Goal: Task Accomplishment & Management: Complete application form

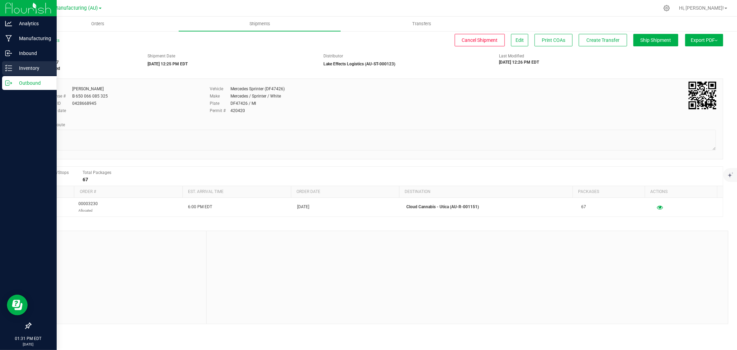
click at [17, 70] on p "Inventory" at bounding box center [32, 68] width 41 height 8
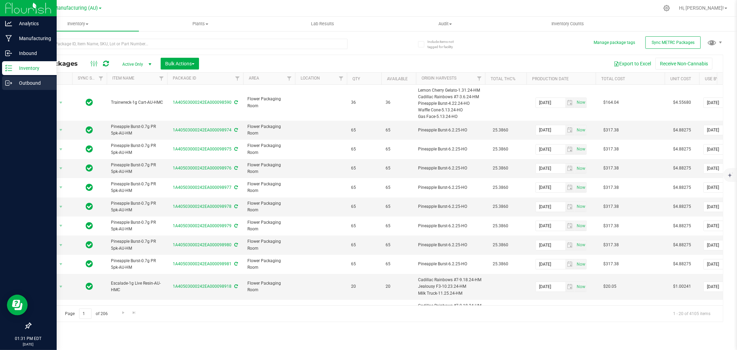
click at [19, 84] on p "Outbound" at bounding box center [32, 83] width 41 height 8
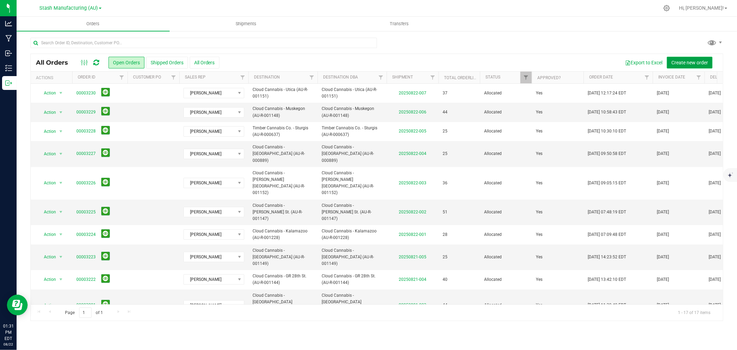
click at [683, 66] on button "Create new order" at bounding box center [690, 63] width 46 height 12
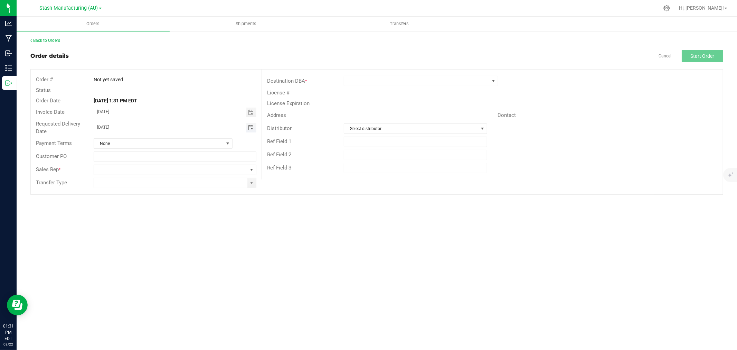
click at [249, 130] on span "Toggle calendar" at bounding box center [251, 128] width 6 height 6
click at [139, 206] on span "25" at bounding box center [135, 205] width 10 height 11
type input "[DATE]"
click at [106, 168] on span at bounding box center [170, 170] width 153 height 10
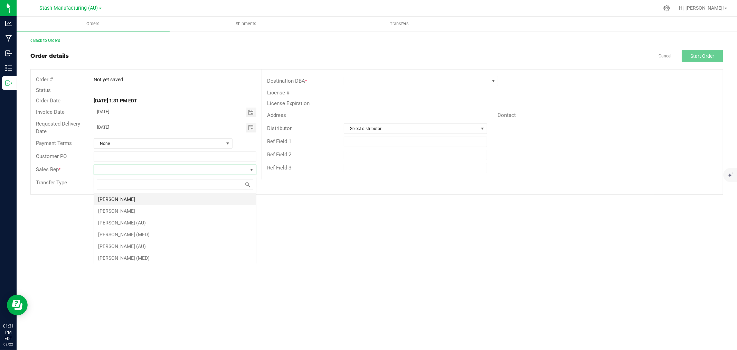
scroll to position [10, 162]
click at [119, 198] on li "[PERSON_NAME]" at bounding box center [175, 199] width 162 height 12
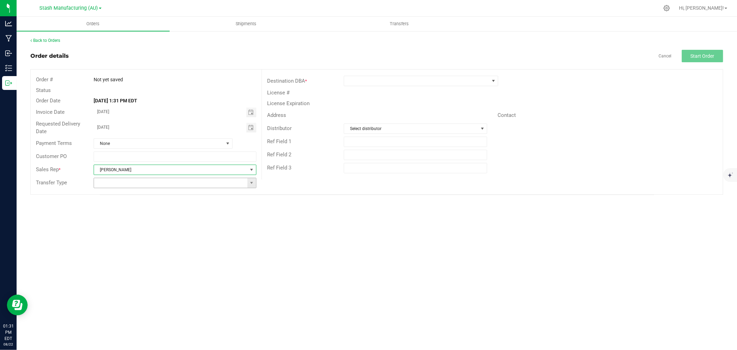
click at [246, 182] on input at bounding box center [170, 183] width 153 height 10
click at [250, 184] on span at bounding box center [252, 183] width 6 height 6
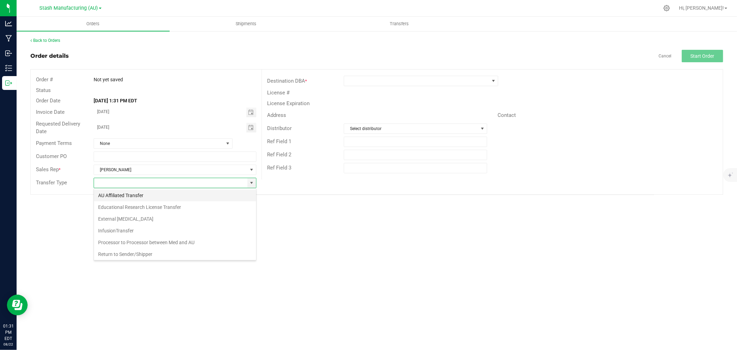
click at [131, 199] on li "AU Affiliated Transfer" at bounding box center [175, 195] width 162 height 12
type input "AU Affiliated Transfer"
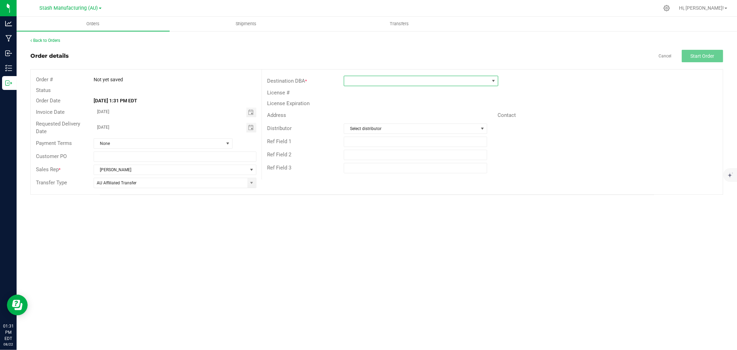
click at [354, 82] on span at bounding box center [416, 81] width 145 height 10
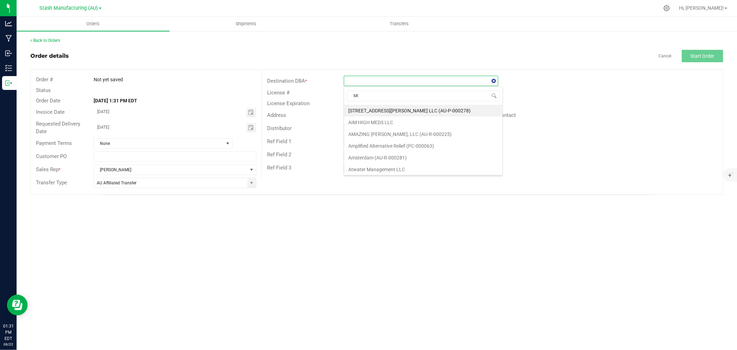
type input "Mt"
click at [420, 110] on li "Timber Cannabis Co. - Mt. Pleasant (AU-R-001082)" at bounding box center [421, 111] width 154 height 12
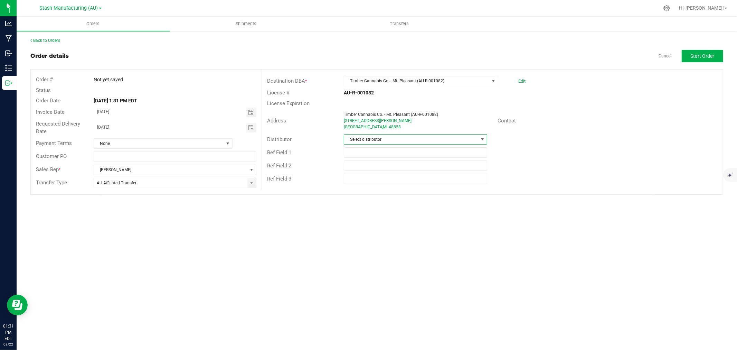
click at [365, 141] on span "Select distributor" at bounding box center [411, 139] width 134 height 10
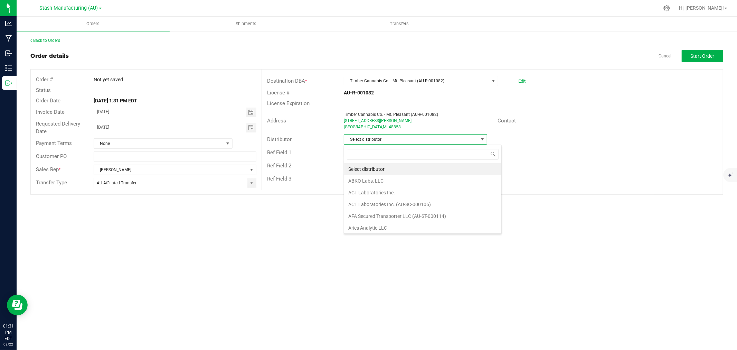
scroll to position [10, 143]
type input "High"
click at [375, 167] on li "High Minded Creations (AU-P-000214)" at bounding box center [415, 169] width 143 height 12
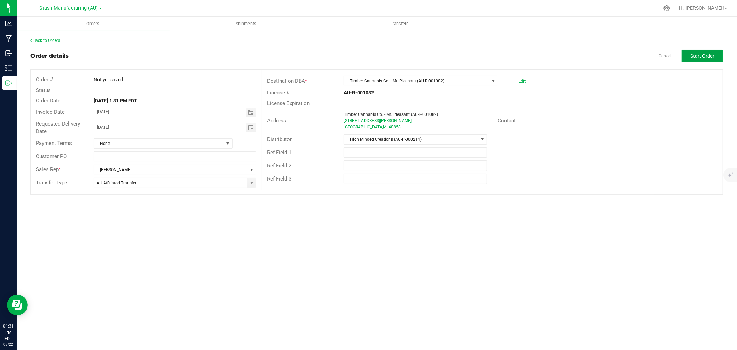
click at [695, 53] on span "Start Order" at bounding box center [703, 56] width 24 height 6
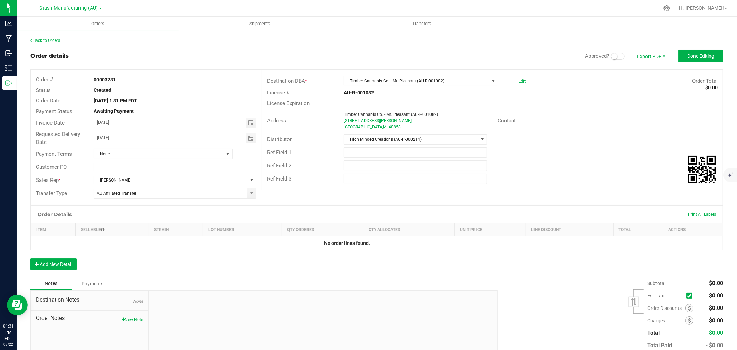
click at [613, 57] on span at bounding box center [618, 56] width 14 height 7
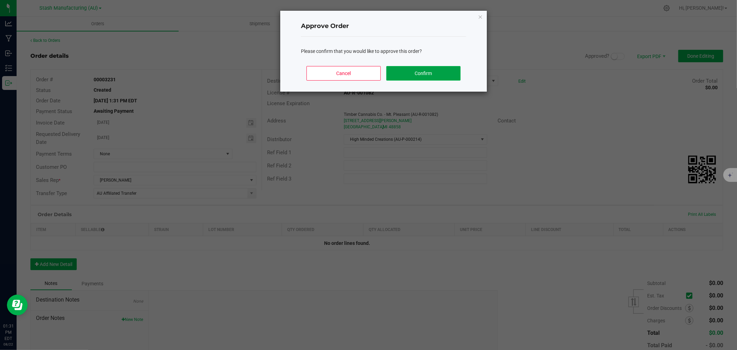
click at [434, 77] on button "Confirm" at bounding box center [423, 73] width 74 height 15
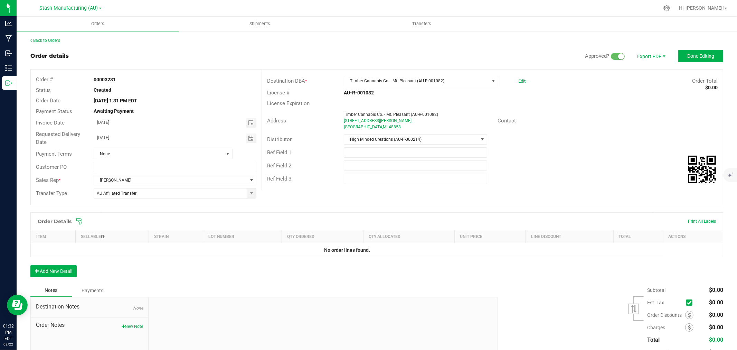
click at [80, 220] on icon at bounding box center [78, 221] width 7 height 7
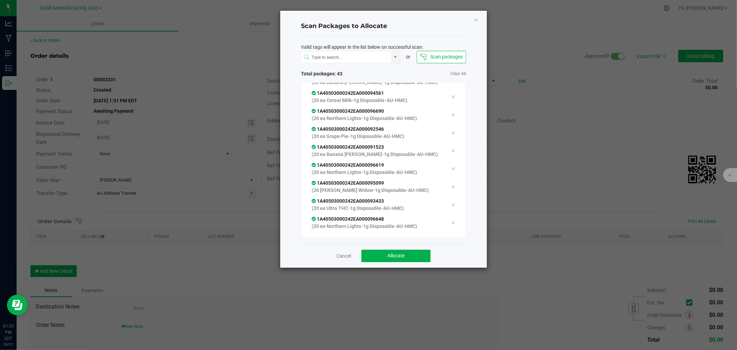
scroll to position [642, 0]
drag, startPoint x: 374, startPoint y: 258, endPoint x: 368, endPoint y: 254, distance: 7.0
click at [374, 258] on button "Allocate" at bounding box center [395, 255] width 69 height 12
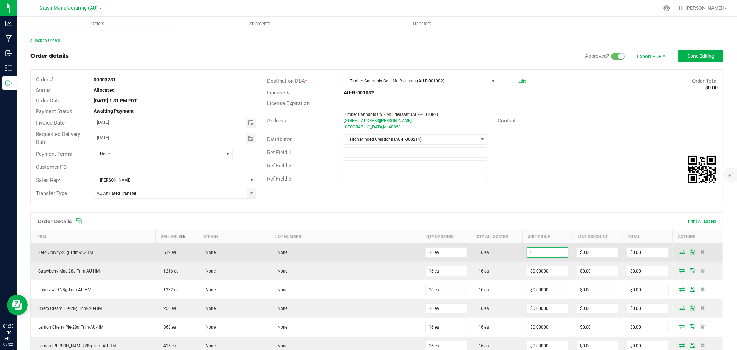
click at [543, 256] on input "0" at bounding box center [547, 252] width 41 height 10
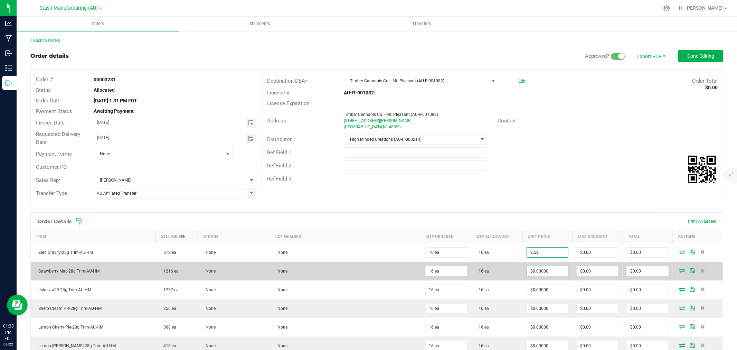
type input "$2.52000"
type input "$40.32"
click at [538, 266] on input "0" at bounding box center [547, 271] width 41 height 10
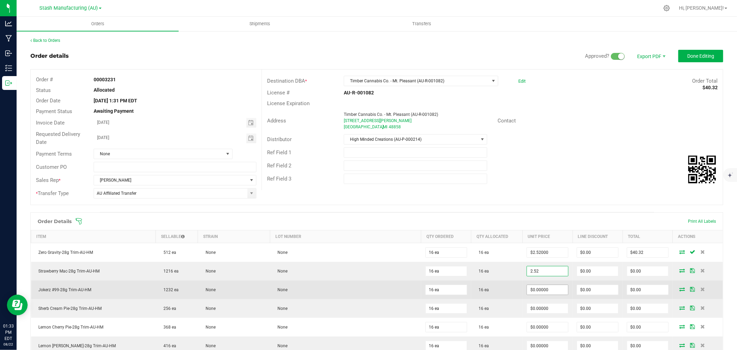
type input "$2.52000"
type input "$40.32"
click at [534, 287] on input "0" at bounding box center [547, 290] width 41 height 10
type input "$2.52000"
type input "$40.32"
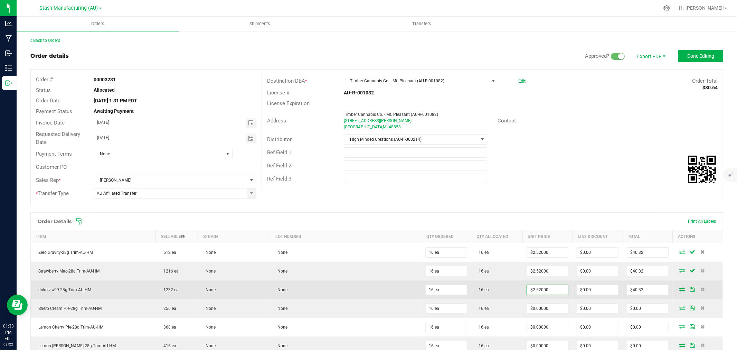
click at [492, 298] on td "16 ea" at bounding box center [496, 289] width 51 height 19
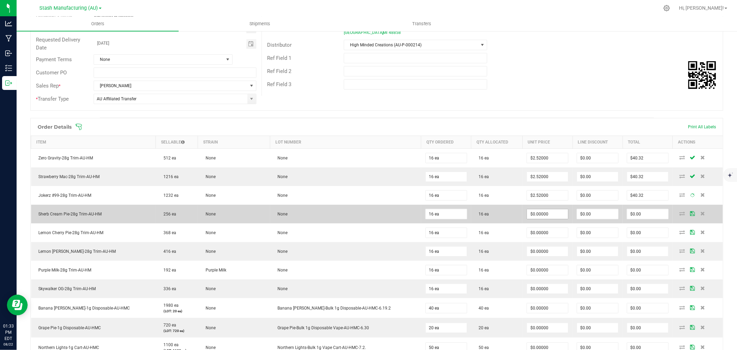
scroll to position [115, 0]
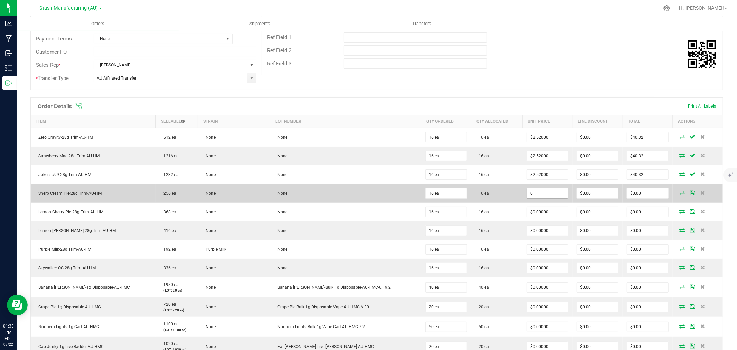
click at [537, 191] on input "0" at bounding box center [547, 193] width 41 height 10
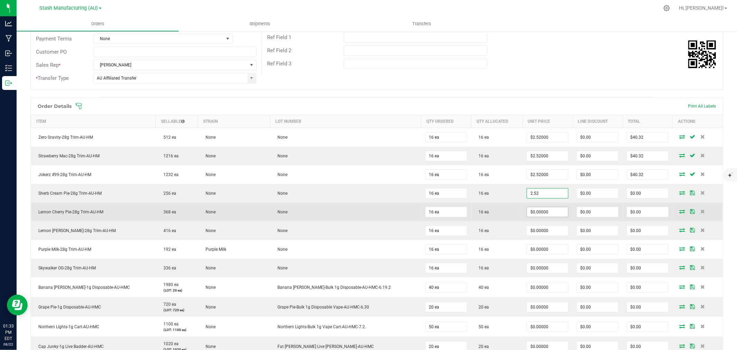
type input "$2.52000"
type input "$40.32"
click at [528, 209] on input "0" at bounding box center [547, 212] width 41 height 10
type input "1"
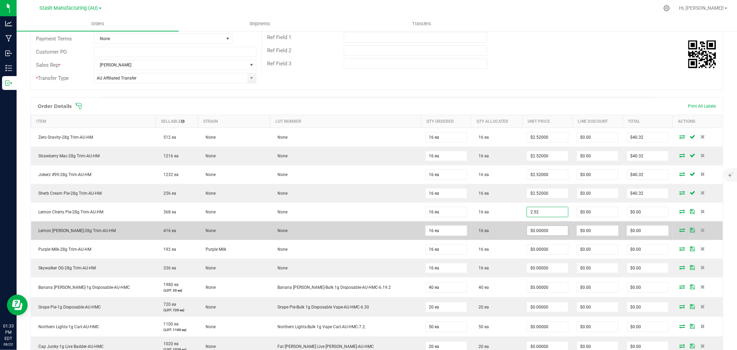
type input "$2.52000"
type input "$40.32"
click at [527, 229] on input "0" at bounding box center [547, 231] width 41 height 10
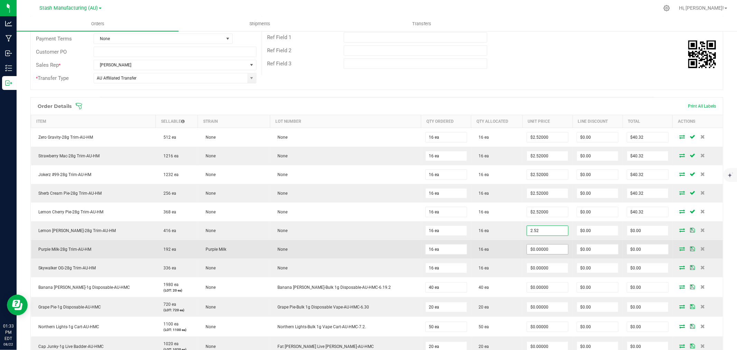
type input "$2.52000"
type input "$40.32"
click at [537, 248] on input "0" at bounding box center [547, 249] width 41 height 10
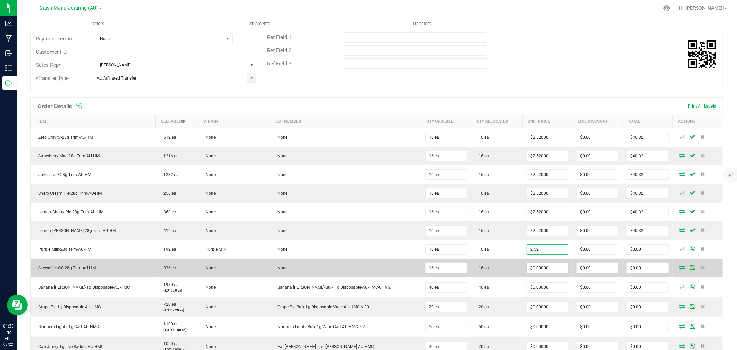
type input "$2.52000"
type input "$40.32"
click at [537, 271] on input "0" at bounding box center [547, 268] width 41 height 10
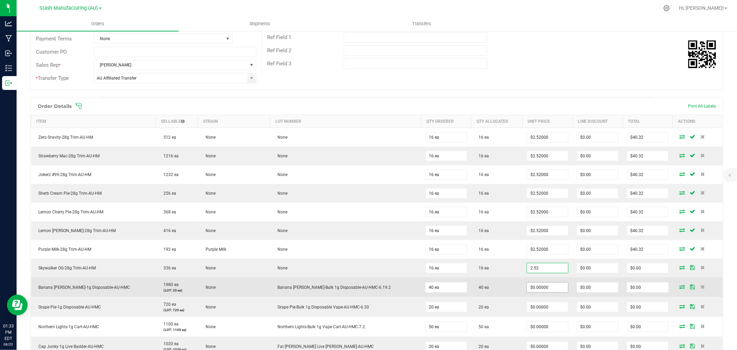
type input "$2.52000"
type input "$40.32"
click at [527, 286] on input "0" at bounding box center [547, 287] width 41 height 10
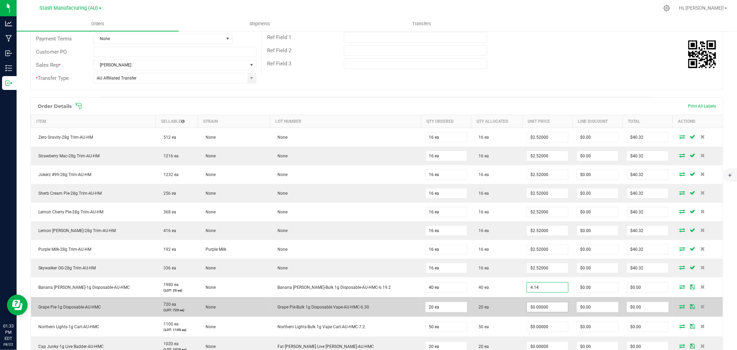
type input "$4.14000"
type input "$165.60"
click at [530, 307] on input "0" at bounding box center [547, 307] width 41 height 10
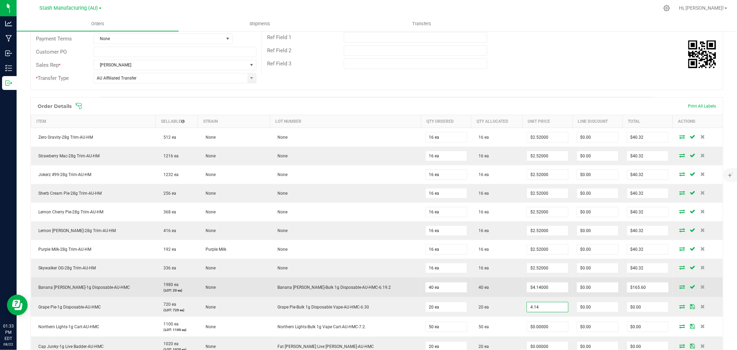
type input "$4.14000"
type input "$82.80"
click at [500, 296] on td "40 ea" at bounding box center [496, 287] width 51 height 20
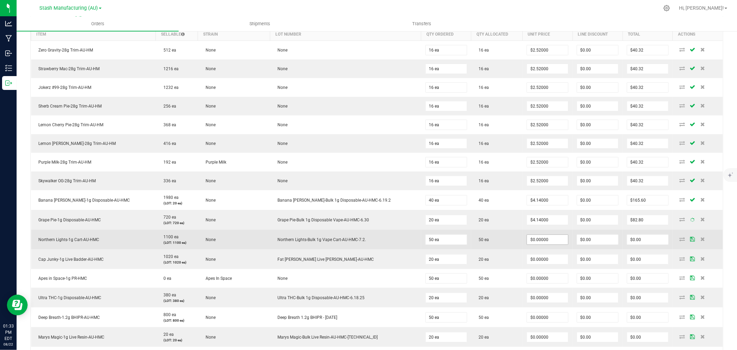
scroll to position [230, 0]
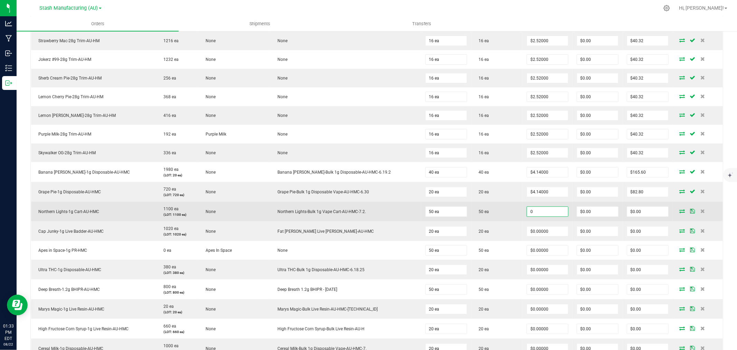
click at [529, 210] on input "0" at bounding box center [547, 212] width 41 height 10
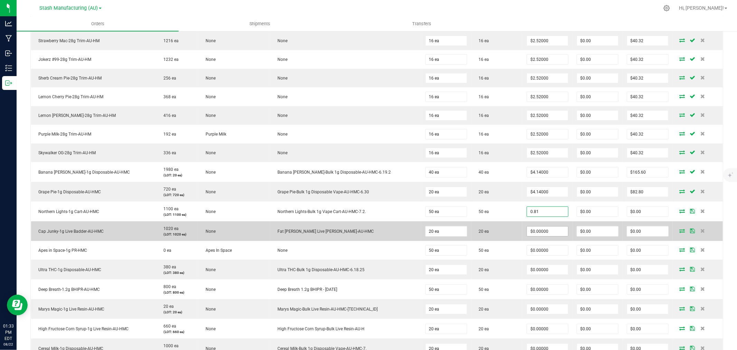
type input "$0.81000"
type input "$40.50"
click at [540, 229] on input "0" at bounding box center [547, 231] width 41 height 10
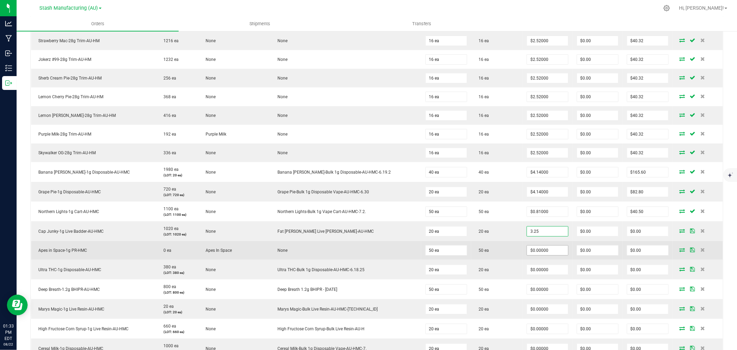
type input "$3.25000"
type input "$65.00"
click at [537, 249] on input "0" at bounding box center [547, 250] width 41 height 10
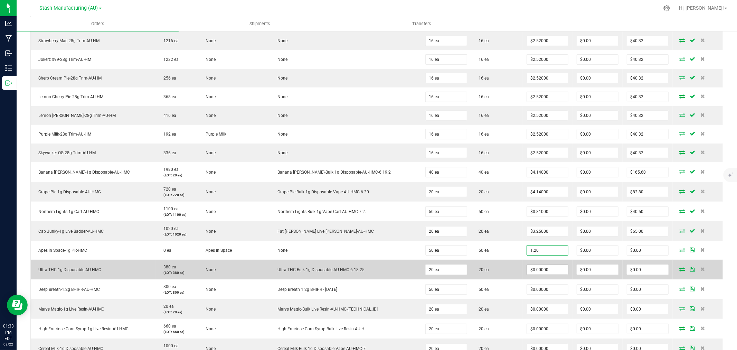
type input "$1.20000"
type input "$60.00"
click at [534, 270] on input "0" at bounding box center [547, 270] width 41 height 10
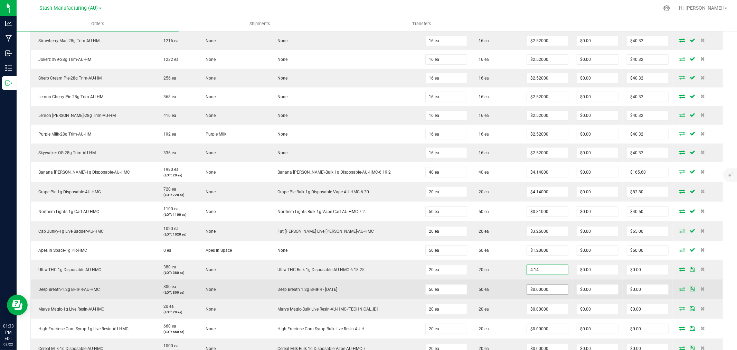
type input "$4.14000"
type input "$82.80"
click at [534, 291] on input "0" at bounding box center [547, 289] width 41 height 10
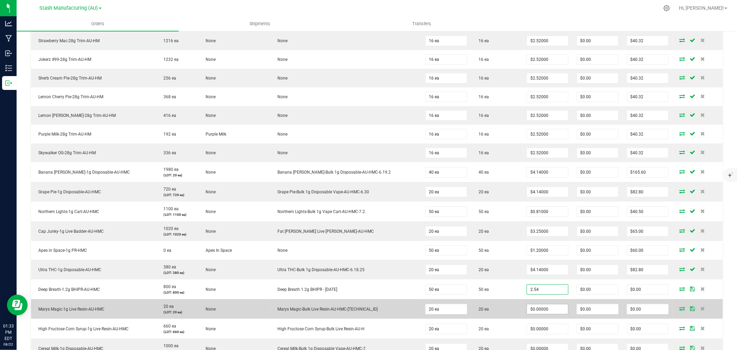
type input "$2.54000"
type input "$127.00"
click at [538, 307] on input "0" at bounding box center [547, 309] width 41 height 10
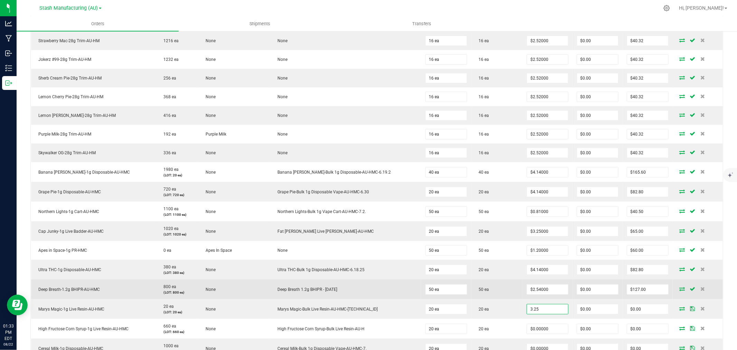
type input "$3.25000"
type input "$65.00"
click at [507, 298] on td "50 ea" at bounding box center [496, 289] width 51 height 20
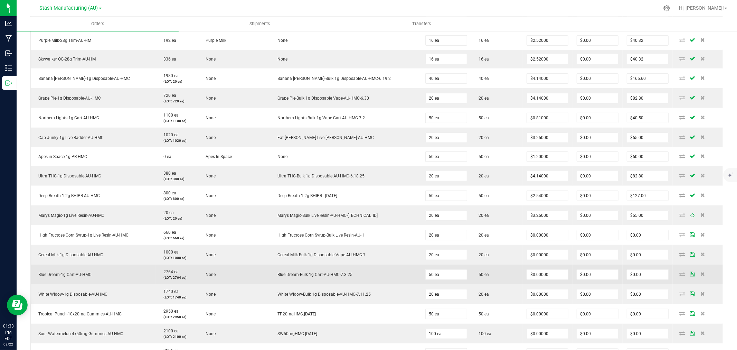
scroll to position [346, 0]
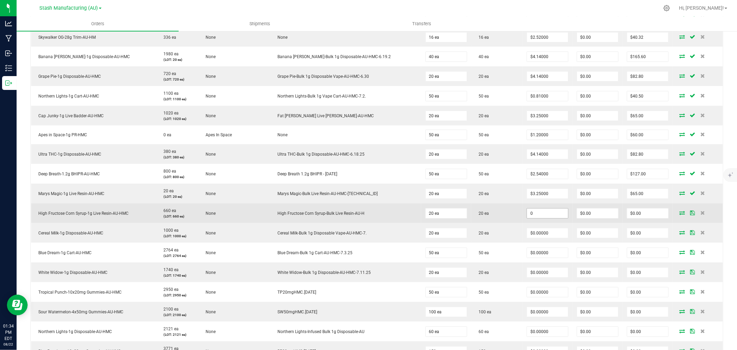
click at [527, 212] on input "0" at bounding box center [547, 213] width 41 height 10
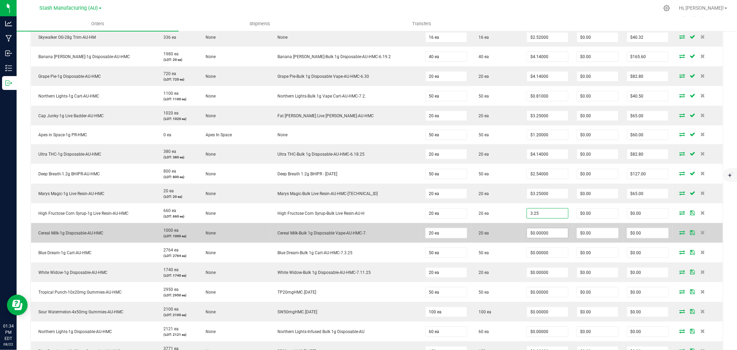
type input "$3.25000"
type input "$65.00"
click at [527, 232] on input "0" at bounding box center [547, 233] width 41 height 10
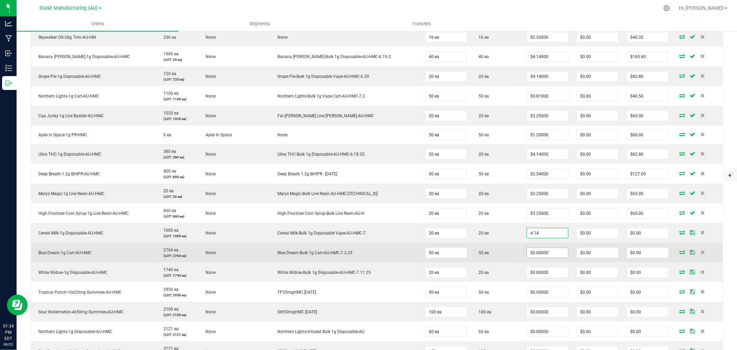
type input "$4.14000"
type input "$82.80"
click at [527, 254] on input "0" at bounding box center [547, 253] width 41 height 10
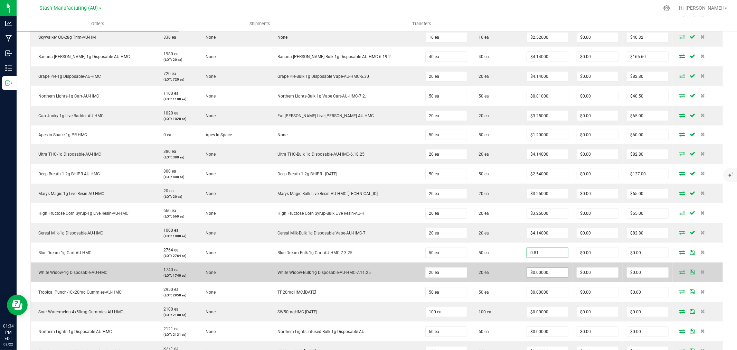
type input "$0.81000"
type input "$40.50"
click at [527, 272] on input "0" at bounding box center [547, 272] width 41 height 10
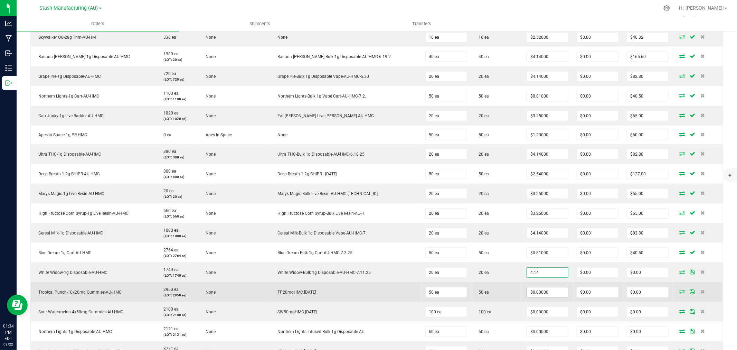
type input "$4.14000"
type input "$82.80"
click at [537, 294] on input "0" at bounding box center [547, 292] width 41 height 10
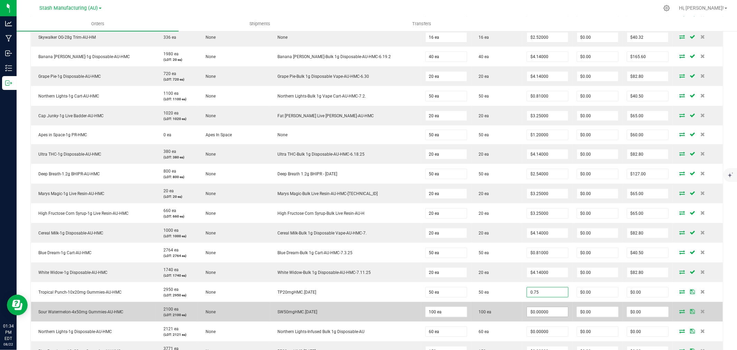
type input "$0.75000"
type input "$37.50"
click at [534, 315] on input "0" at bounding box center [547, 312] width 41 height 10
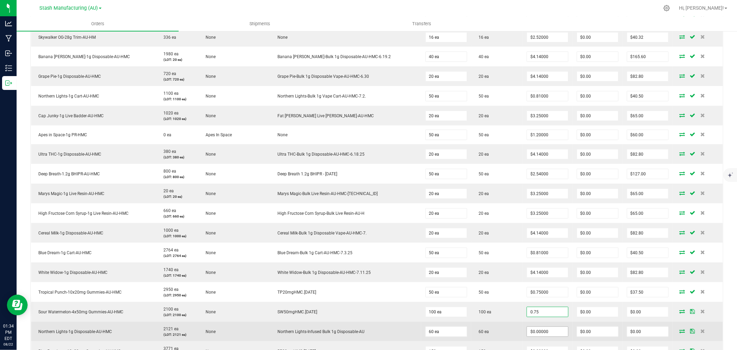
type input "$0.75000"
type input "$75.00"
click at [528, 331] on input "0" at bounding box center [547, 332] width 41 height 10
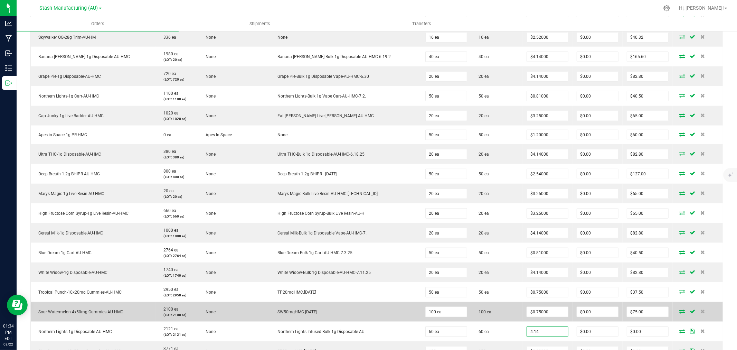
type input "$4.14000"
type input "$248.40"
click at [491, 316] on td "100 ea" at bounding box center [496, 312] width 51 height 20
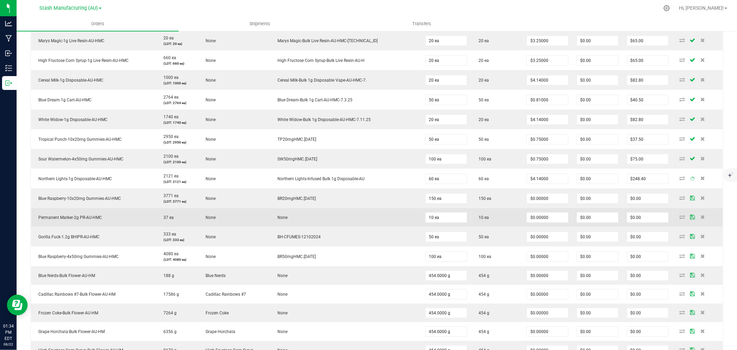
scroll to position [499, 0]
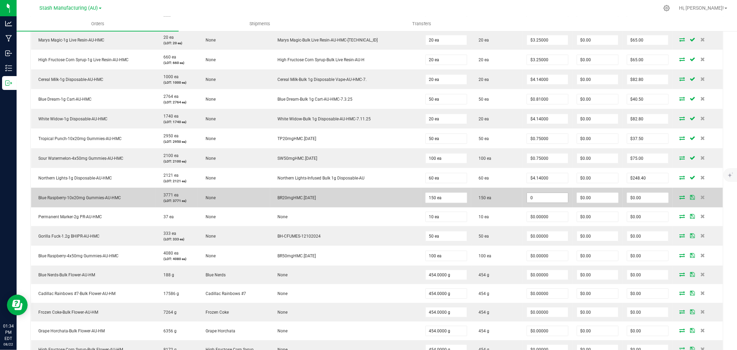
click at [527, 199] on input "0" at bounding box center [547, 198] width 41 height 10
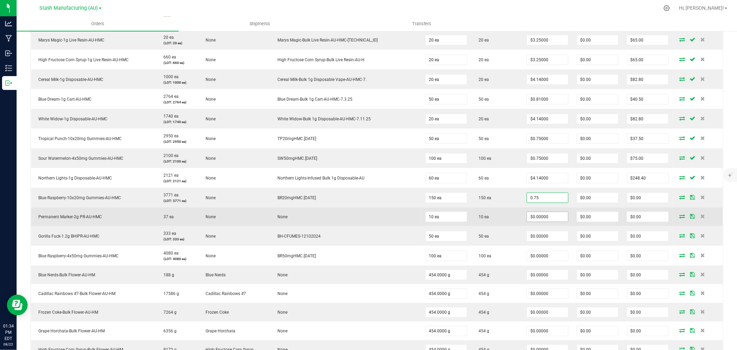
type input "$0.75000"
type input "$112.50"
click at [527, 216] on input "0" at bounding box center [547, 217] width 41 height 10
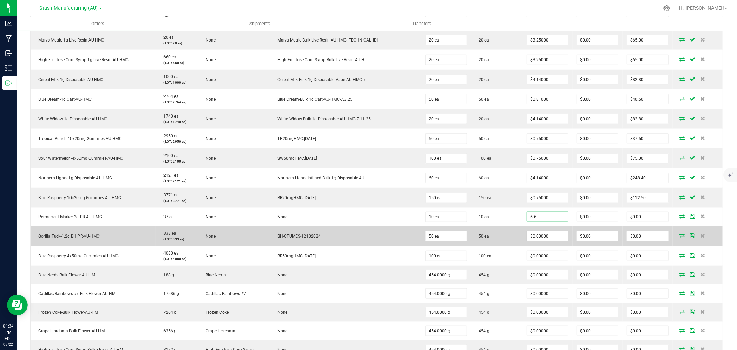
type input "$6.60000"
type input "$66.00"
click at [527, 235] on input "0" at bounding box center [547, 236] width 41 height 10
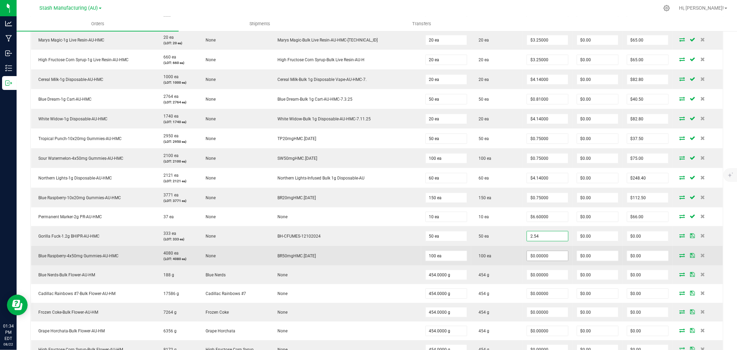
type input "$2.54000"
type input "$127.00"
click at [528, 257] on input "0" at bounding box center [547, 256] width 41 height 10
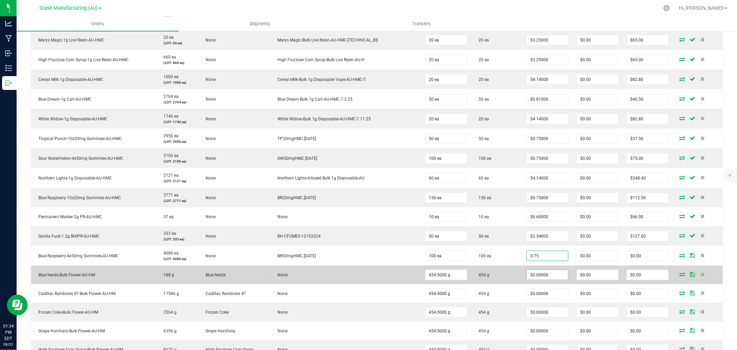
type input "$0.75000"
type input "$75.00"
click at [527, 274] on input "0" at bounding box center [547, 275] width 41 height 10
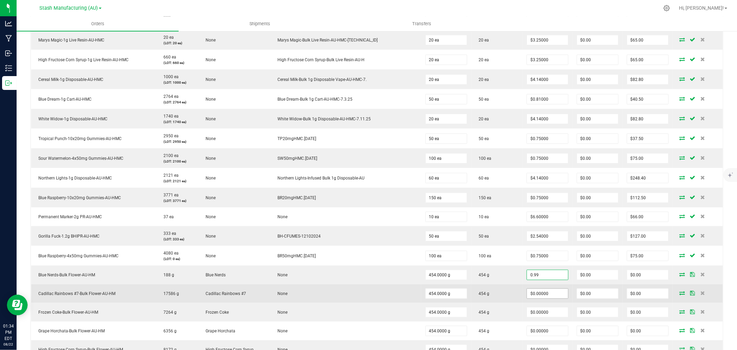
type input "$0.99000"
type input "$449.46"
click at [527, 296] on input "0" at bounding box center [547, 294] width 41 height 10
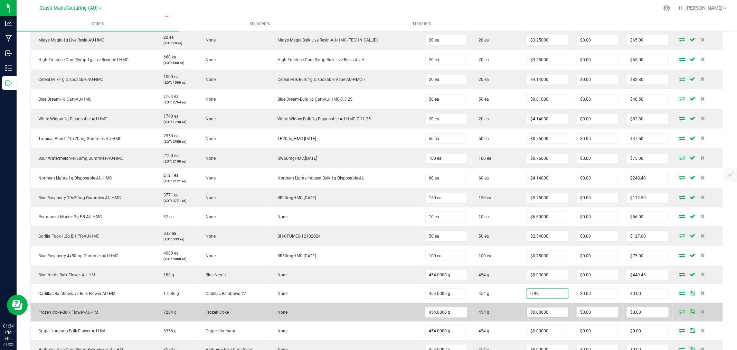
type input "$0.99000"
type input "$449.46"
click at [527, 311] on input "0" at bounding box center [547, 312] width 41 height 10
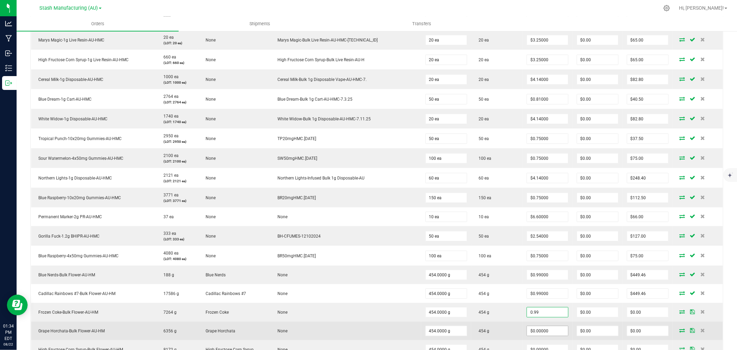
type input "$0.99000"
type input "$449.46"
click at [530, 333] on input "0" at bounding box center [547, 331] width 41 height 10
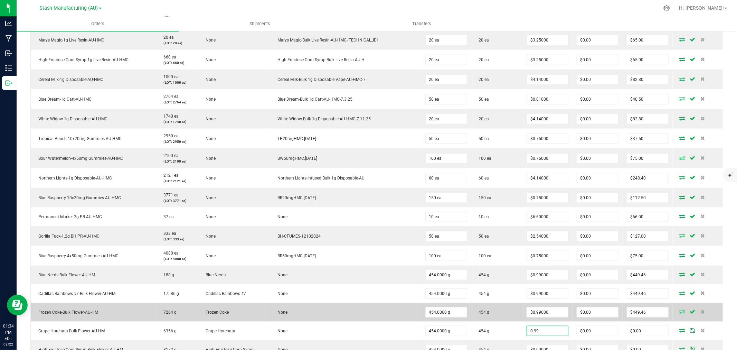
type input "$0.99000"
type input "$449.46"
click at [509, 315] on td "454 g" at bounding box center [496, 312] width 51 height 19
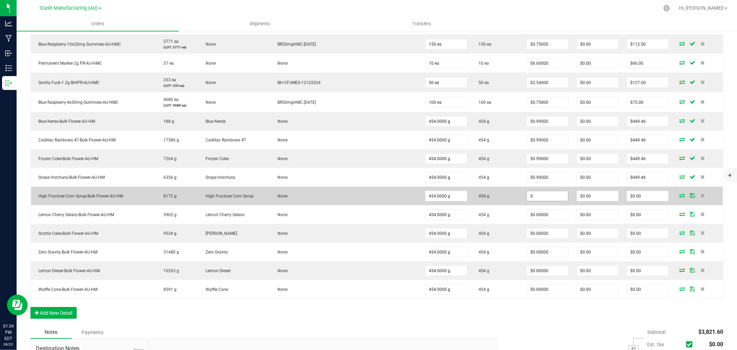
click at [534, 199] on input "0" at bounding box center [547, 196] width 41 height 10
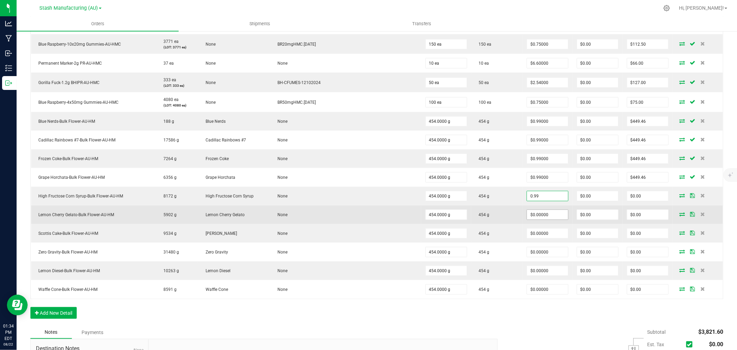
type input "$0.99000"
type input "$449.46"
click at [531, 213] on input "0" at bounding box center [547, 215] width 41 height 10
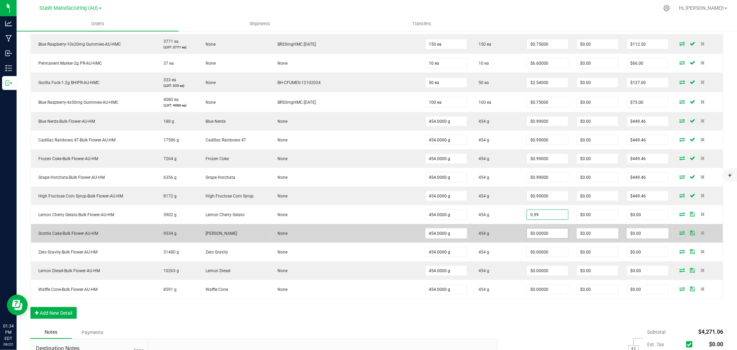
type input "$0.99000"
type input "$449.46"
click at [527, 236] on input "0" at bounding box center [547, 233] width 41 height 10
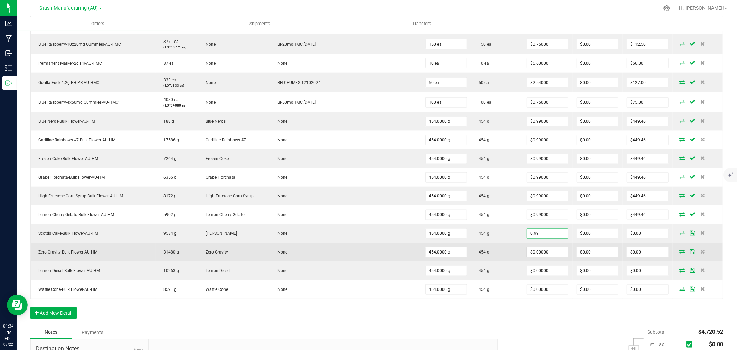
type input "$0.99000"
type input "$449.46"
click at [527, 254] on input "0" at bounding box center [547, 252] width 41 height 10
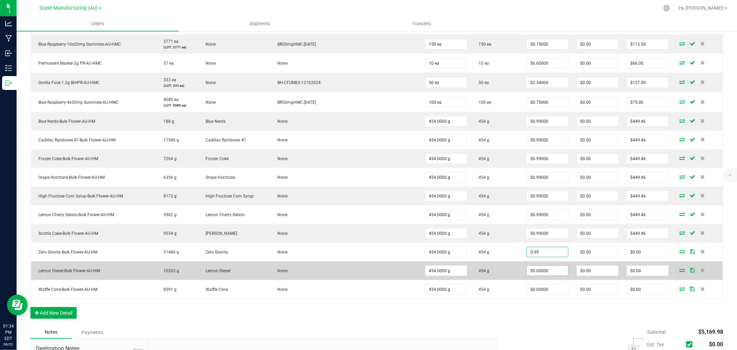
type input "$0.99000"
type input "$449.46"
click at [527, 270] on input "0" at bounding box center [547, 271] width 41 height 10
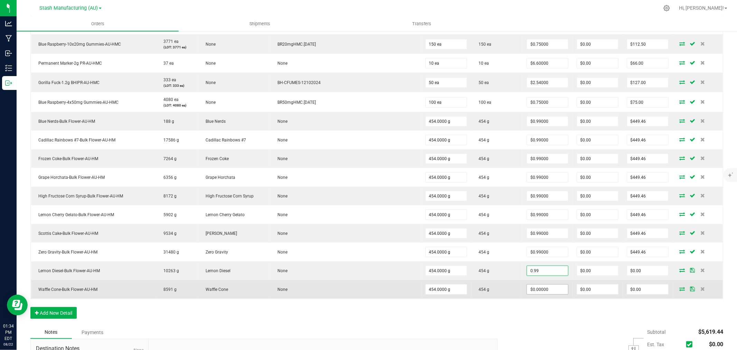
type input "$0.99000"
type input "$449.46"
click at [540, 292] on input "0" at bounding box center [547, 289] width 41 height 10
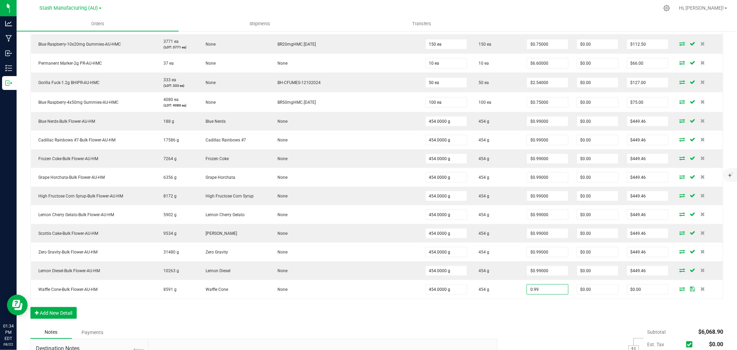
type input "$0.99000"
type input "$449.46"
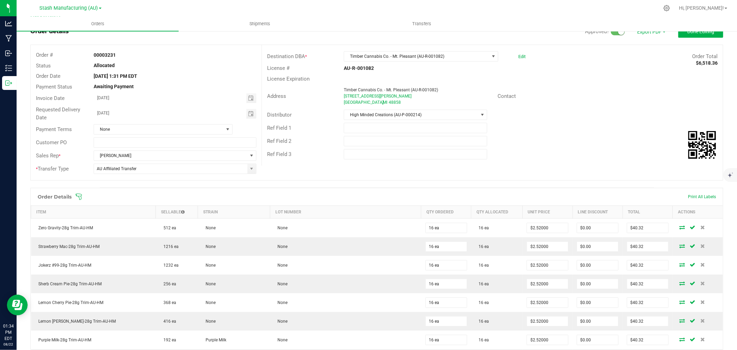
scroll to position [0, 0]
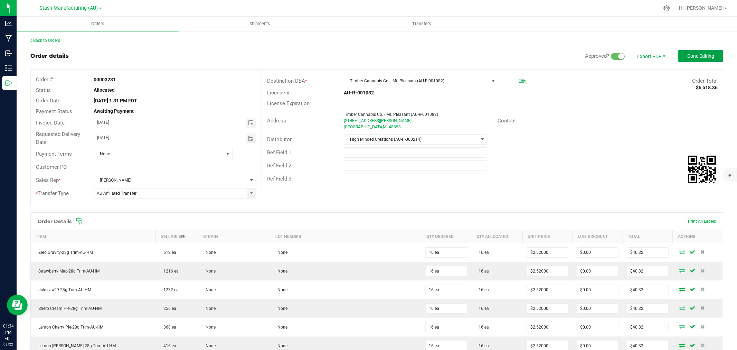
click at [704, 57] on span "Done Editing" at bounding box center [700, 56] width 27 height 6
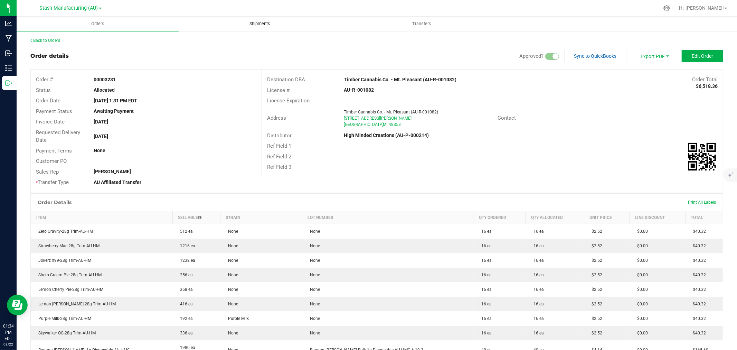
click at [256, 28] on uib-tab-heading "Shipments" at bounding box center [259, 24] width 161 height 14
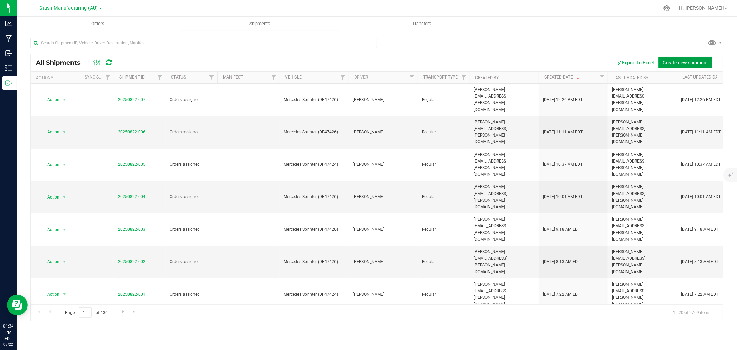
click at [672, 63] on span "Create new shipment" at bounding box center [685, 63] width 45 height 6
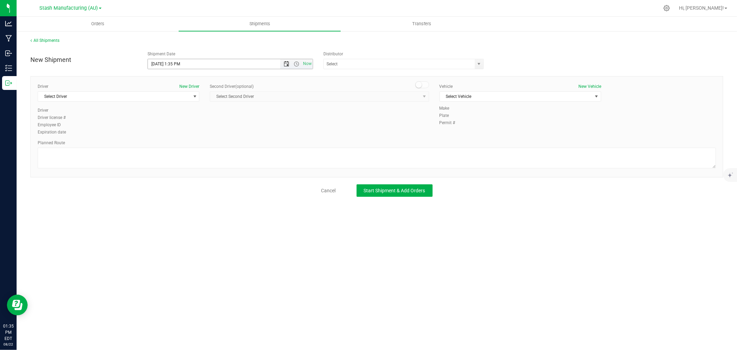
click at [284, 64] on span "Open the date view" at bounding box center [287, 64] width 6 height 6
click at [161, 146] on link "25" at bounding box center [164, 144] width 10 height 11
type input "[DATE] 1:35 PM"
click at [334, 66] on input "text" at bounding box center [397, 64] width 147 height 10
click at [354, 74] on li "High Minded Creations (AU-P-000214)" at bounding box center [404, 75] width 160 height 10
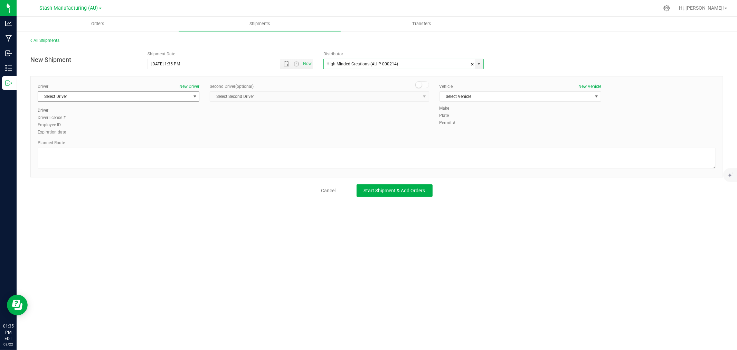
type input "High Minded Creations (AU-P-000214)"
click at [123, 92] on span "Select Driver" at bounding box center [114, 97] width 152 height 10
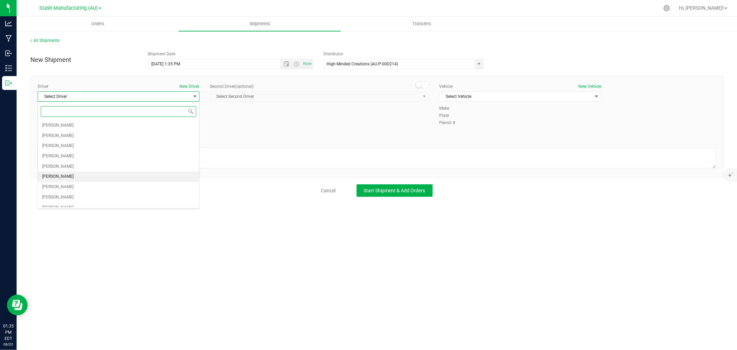
click at [73, 178] on span "[PERSON_NAME]" at bounding box center [57, 176] width 31 height 9
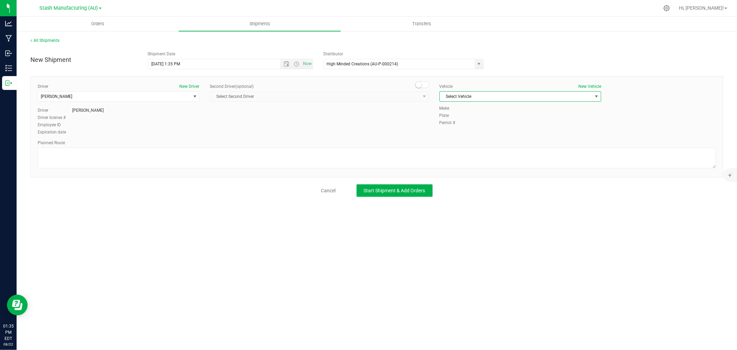
click at [468, 94] on span "Select Vehicle" at bounding box center [516, 97] width 152 height 10
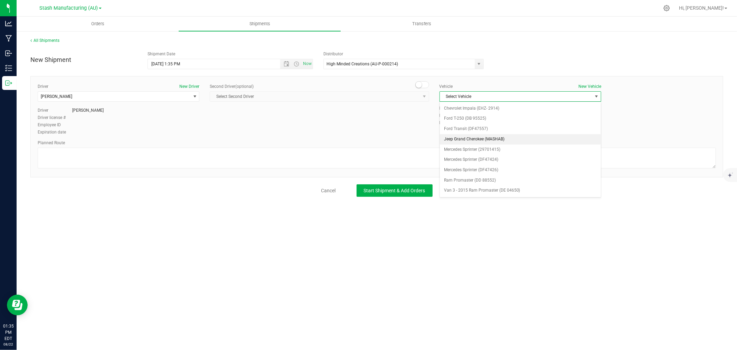
click at [488, 140] on li "Jeep Grand Cherokee (MASHAB)" at bounding box center [520, 139] width 161 height 10
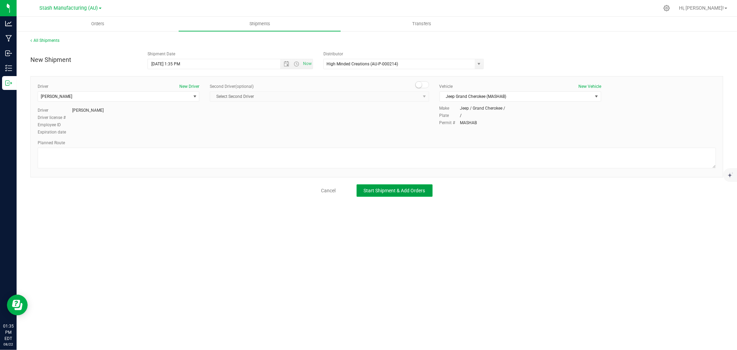
click at [384, 189] on span "Start Shipment & Add Orders" at bounding box center [395, 191] width 62 height 6
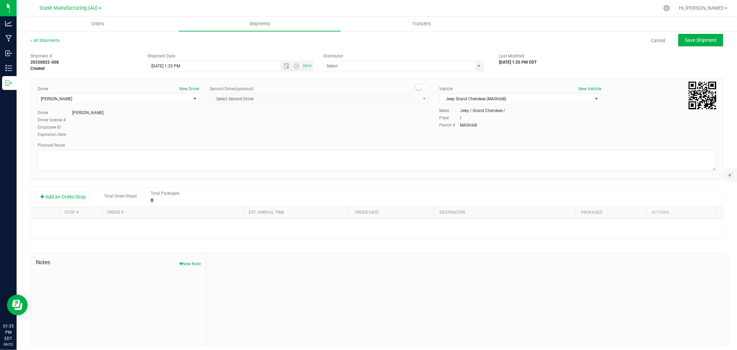
type input "High Minded Creations (AU-P-000214)"
click at [71, 199] on button "Add an Order/Stop" at bounding box center [63, 197] width 54 height 12
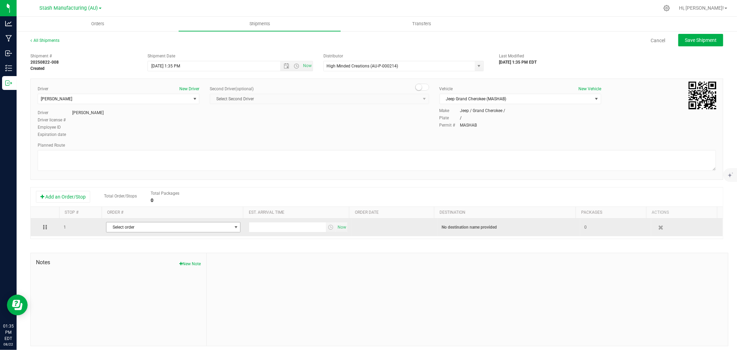
click at [165, 232] on span "Select order" at bounding box center [168, 227] width 125 height 10
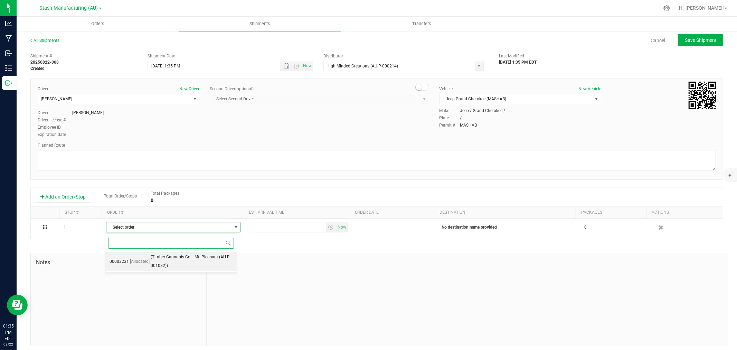
click at [170, 257] on span "(Timber Cannabis Co. - Mt. Pleasant (AU-R-001082))" at bounding box center [192, 262] width 82 height 18
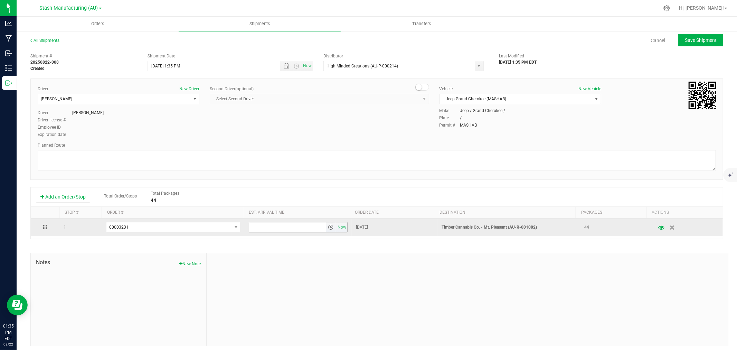
click at [264, 228] on input "text" at bounding box center [287, 227] width 77 height 10
type input "6:00 pm"
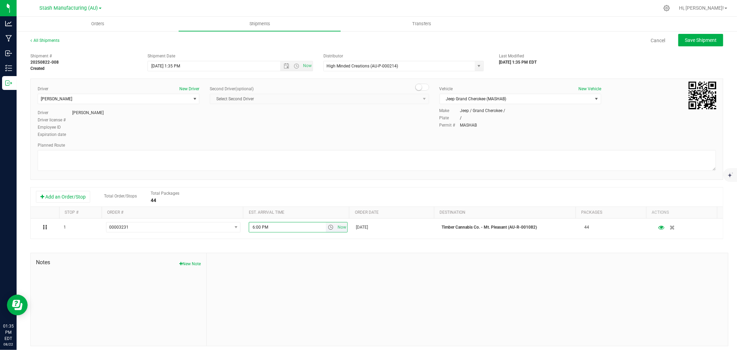
click at [311, 282] on div at bounding box center [467, 299] width 521 height 93
click at [685, 41] on span "Save Shipment" at bounding box center [701, 40] width 32 height 6
type input "[DATE] 5:35 PM"
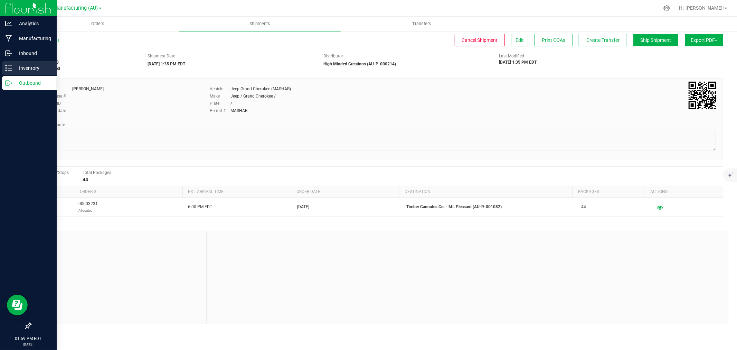
click at [13, 69] on p "Inventory" at bounding box center [32, 68] width 41 height 8
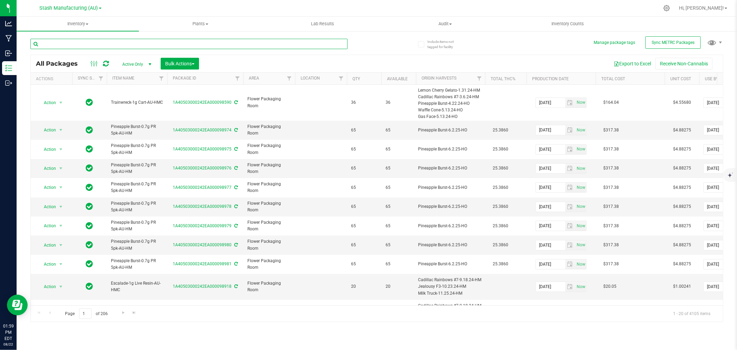
click at [162, 43] on input "text" at bounding box center [188, 44] width 317 height 10
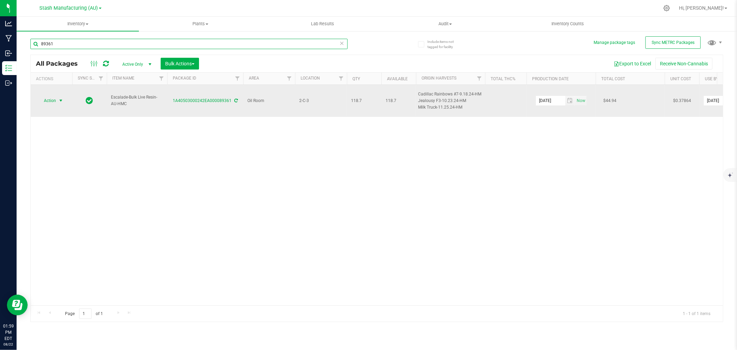
type input "89361"
click at [53, 96] on span "Action" at bounding box center [47, 101] width 19 height 10
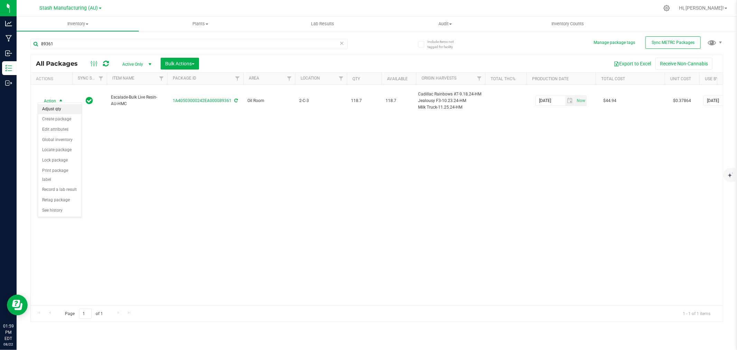
click at [58, 109] on li "Adjust qty" at bounding box center [60, 109] width 44 height 10
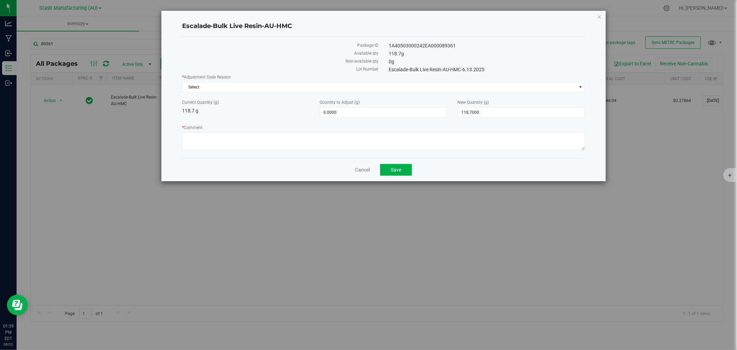
click at [319, 81] on div "* Adjustment Code Reason Select Select Drying Entry Error Internal Product Test…" at bounding box center [383, 83] width 403 height 18
click at [288, 90] on span "Select" at bounding box center [379, 87] width 394 height 10
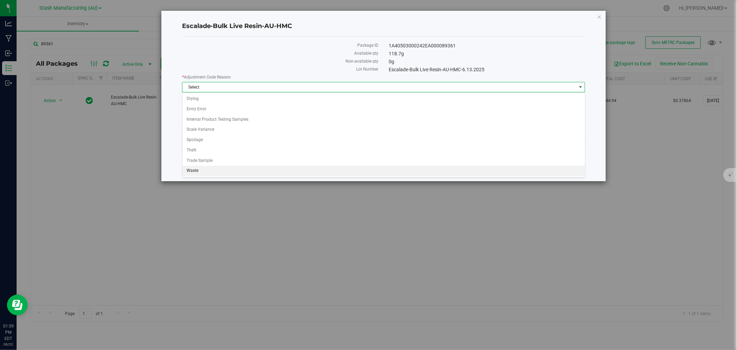
click at [193, 174] on li "Waste" at bounding box center [383, 171] width 403 height 10
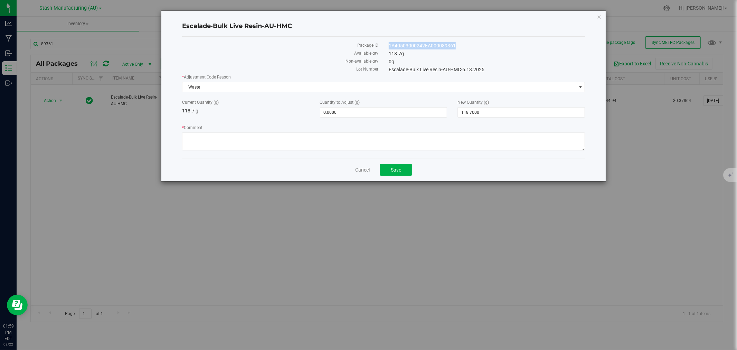
drag, startPoint x: 460, startPoint y: 44, endPoint x: 389, endPoint y: 47, distance: 71.3
click at [389, 47] on div "1A40503000242EA000089361" at bounding box center [487, 45] width 207 height 7
copy div "1A40503000242EA000089361"
click at [306, 85] on span "Waste" at bounding box center [379, 87] width 394 height 10
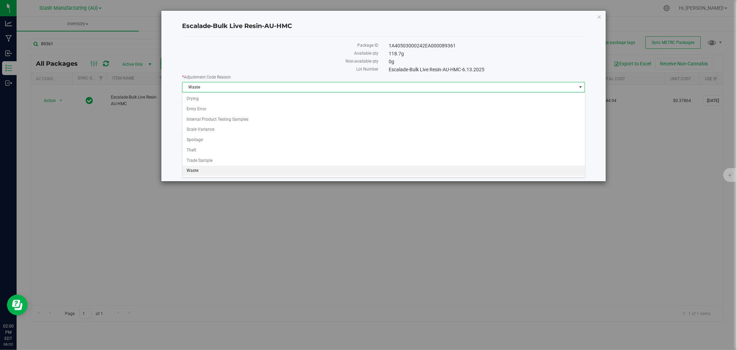
click at [199, 178] on div "Cancel Save" at bounding box center [383, 169] width 403 height 23
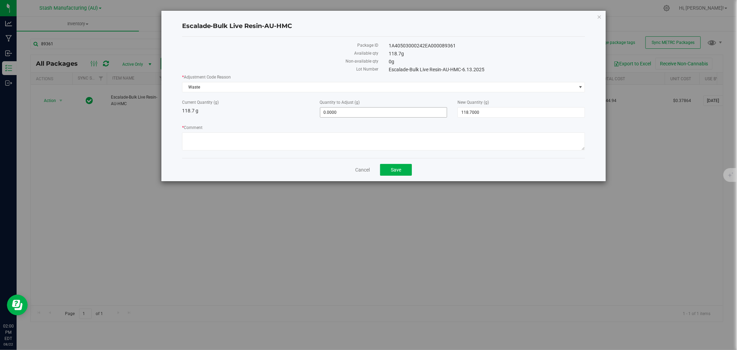
click at [340, 114] on span "0.0000 0" at bounding box center [384, 112] width 128 height 10
click at [0, 0] on input "0" at bounding box center [0, 0] width 0 height 0
type input "-2"
type input "-2.0000"
type input "116.7000"
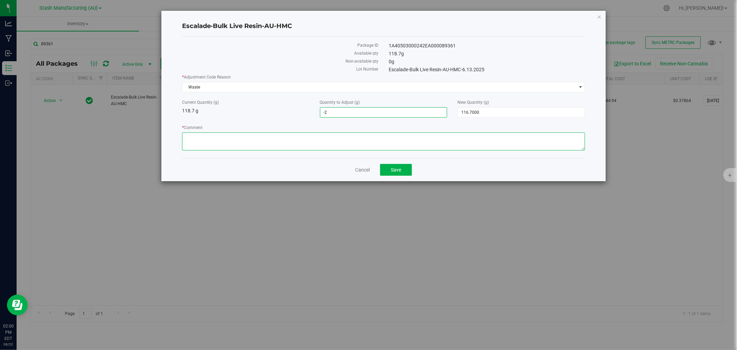
click at [265, 139] on textarea "* Comment" at bounding box center [383, 141] width 403 height 18
type textarea "Waste."
click at [389, 166] on button "Save" at bounding box center [396, 170] width 32 height 12
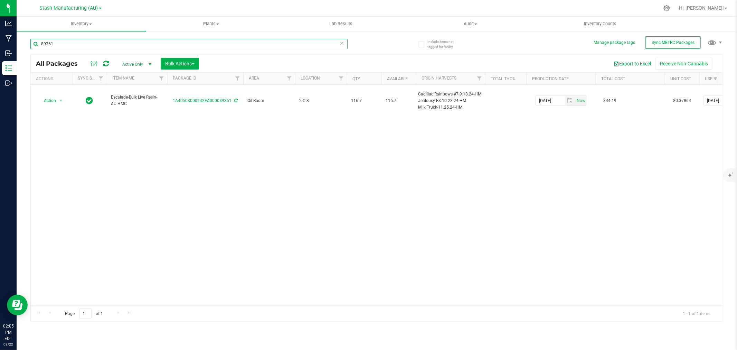
click at [60, 44] on input "89361" at bounding box center [188, 44] width 317 height 10
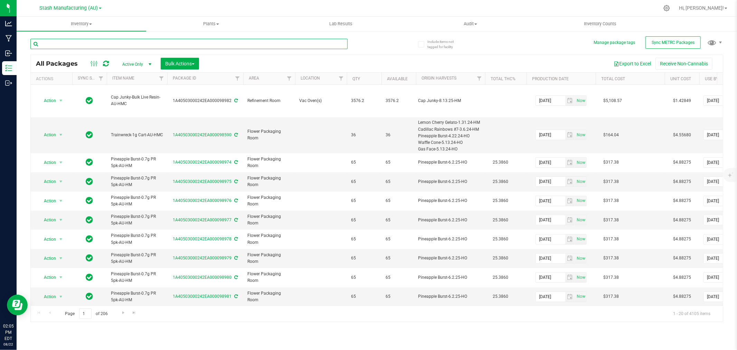
click at [94, 45] on input "text" at bounding box center [188, 44] width 317 height 10
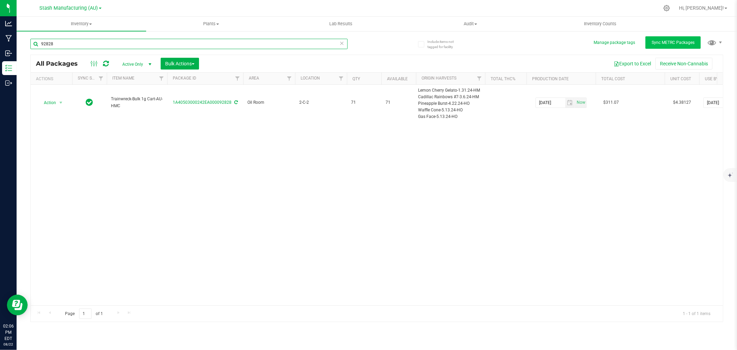
type input "92828"
click at [658, 43] on span "Sync METRC Packages" at bounding box center [673, 42] width 43 height 5
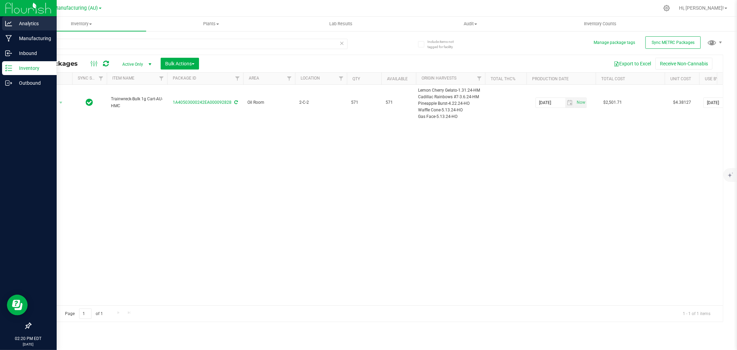
click at [15, 23] on p "Analytics" at bounding box center [32, 23] width 41 height 8
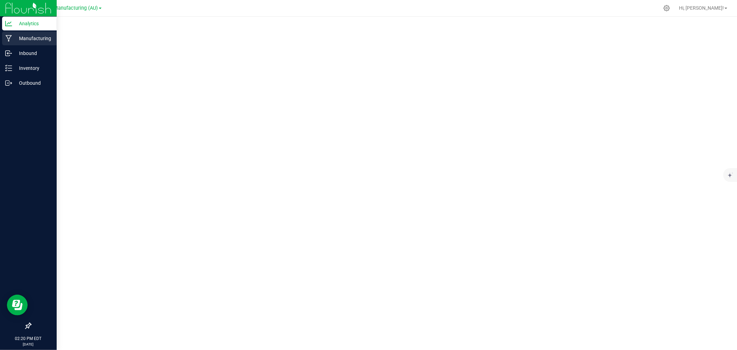
click at [12, 37] on p "Manufacturing" at bounding box center [32, 38] width 41 height 8
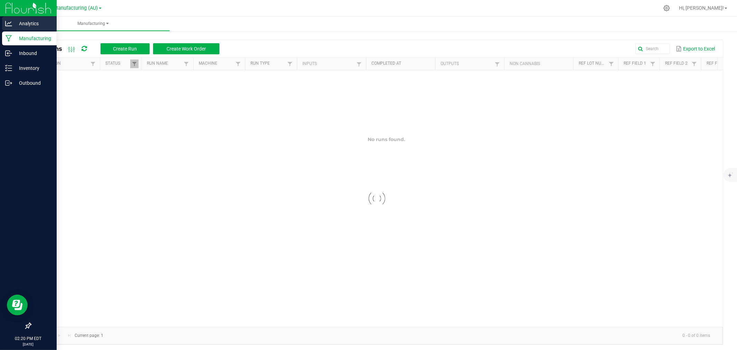
click at [20, 21] on p "Analytics" at bounding box center [32, 23] width 41 height 8
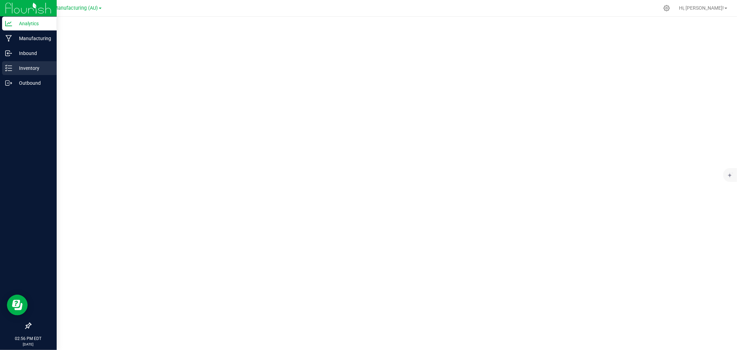
click at [13, 64] on p "Inventory" at bounding box center [32, 68] width 41 height 8
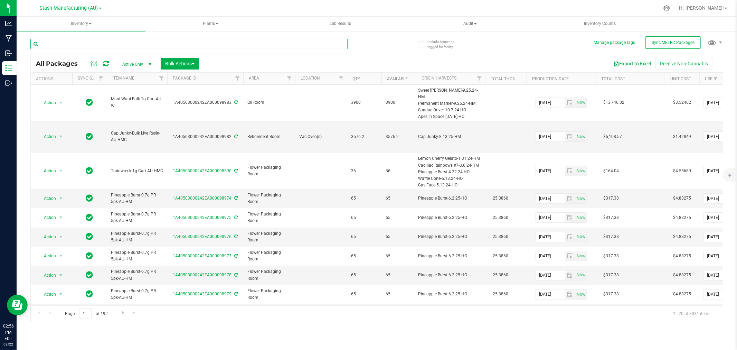
click at [72, 44] on input "text" at bounding box center [188, 44] width 317 height 10
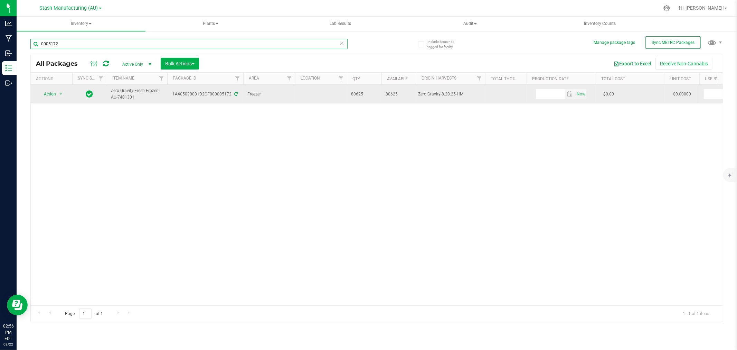
type input "0005172"
click at [56, 92] on span "Action" at bounding box center [47, 94] width 19 height 10
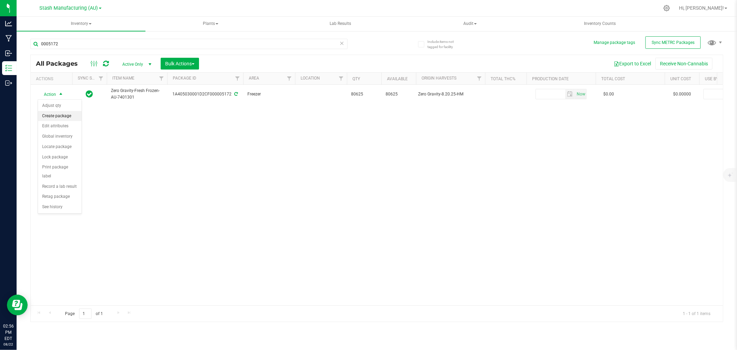
click at [56, 115] on li "Create package" at bounding box center [60, 116] width 44 height 10
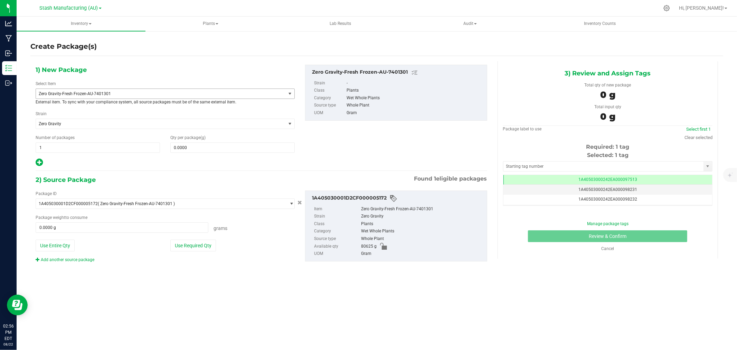
click at [113, 90] on span "Zero Gravity-Fresh Frozen-AU-7401301" at bounding box center [161, 94] width 250 height 10
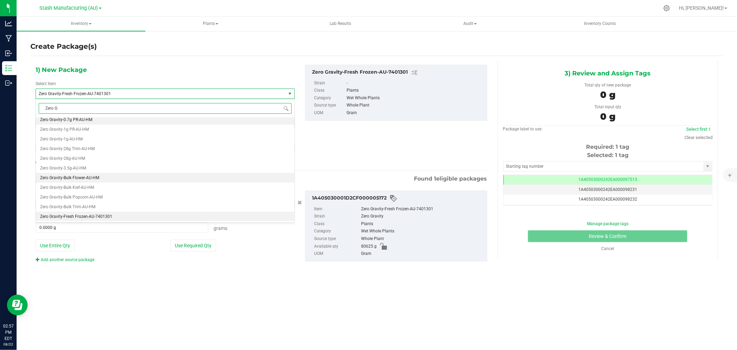
scroll to position [0, 0]
type input "Z"
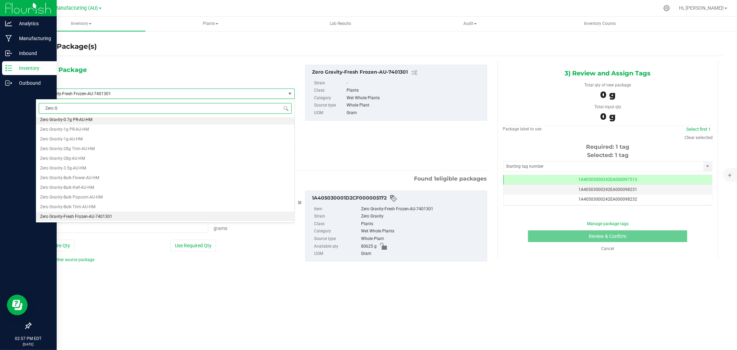
type input "Zero G"
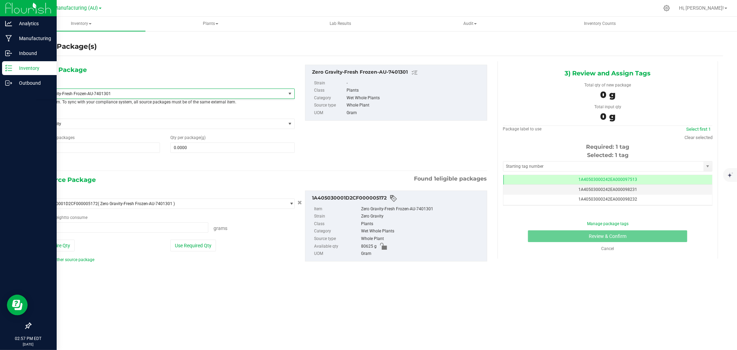
click at [12, 65] on p "Inventory" at bounding box center [32, 68] width 41 height 8
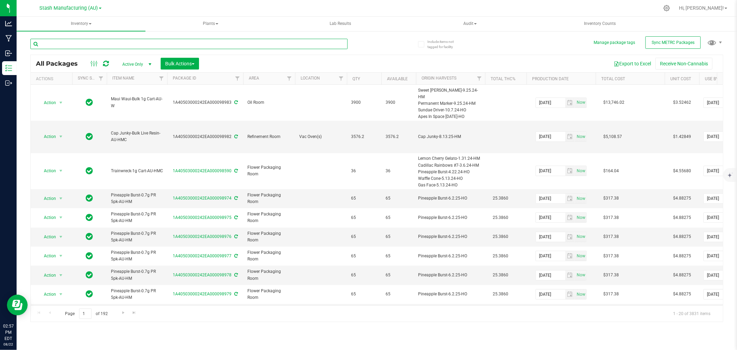
click at [97, 45] on input "text" at bounding box center [188, 44] width 317 height 10
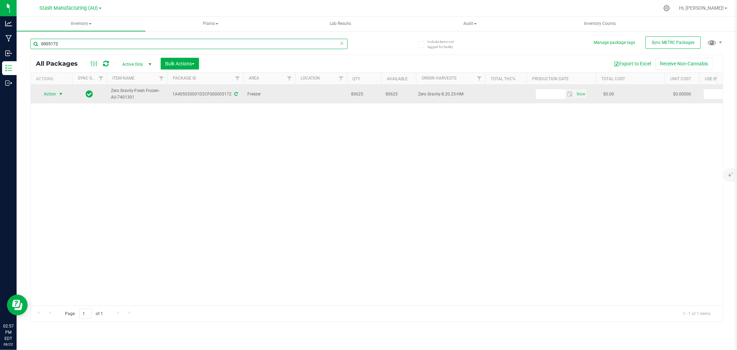
type input "0005172"
click at [57, 95] on span "select" at bounding box center [61, 94] width 9 height 10
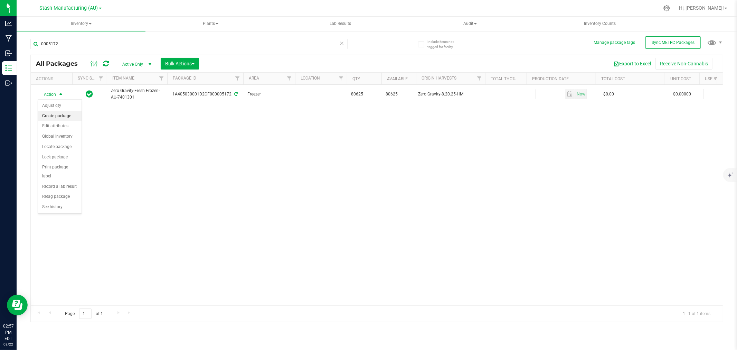
click at [58, 117] on li "Create package" at bounding box center [60, 116] width 44 height 10
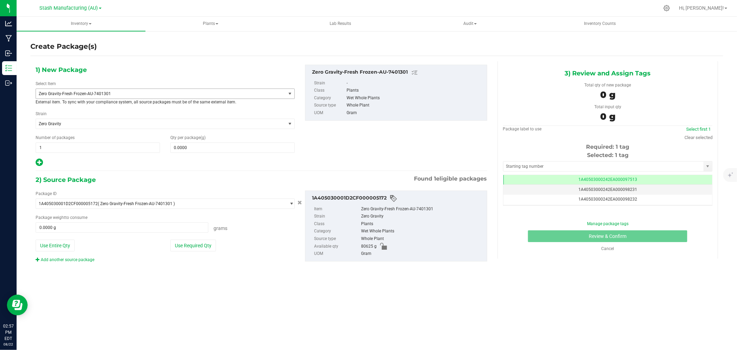
scroll to position [0, 0]
click at [97, 91] on span "Zero Gravity-Fresh Frozen-AU-7401301" at bounding box center [156, 93] width 234 height 5
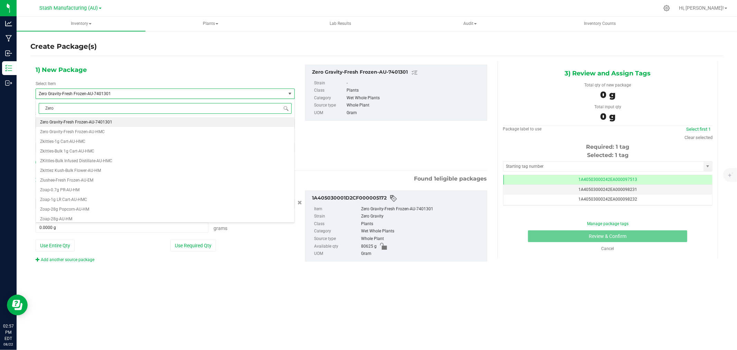
type input "Zero G"
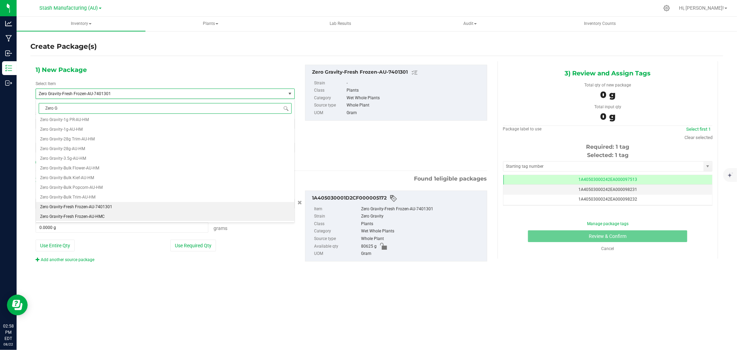
click at [90, 214] on span "Zero Gravity-Fresh Frozen-AU-HMC" at bounding box center [72, 216] width 65 height 5
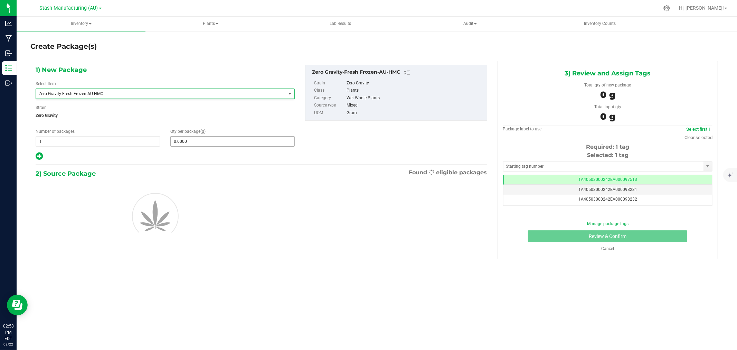
type input "0.0000"
click at [214, 142] on span at bounding box center [232, 141] width 124 height 10
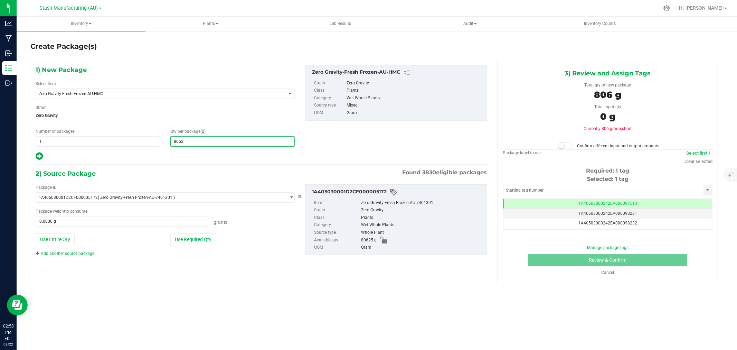
type input "80625"
type input "80,625.0000"
click at [196, 239] on button "Use Required Qty" at bounding box center [193, 239] width 46 height 12
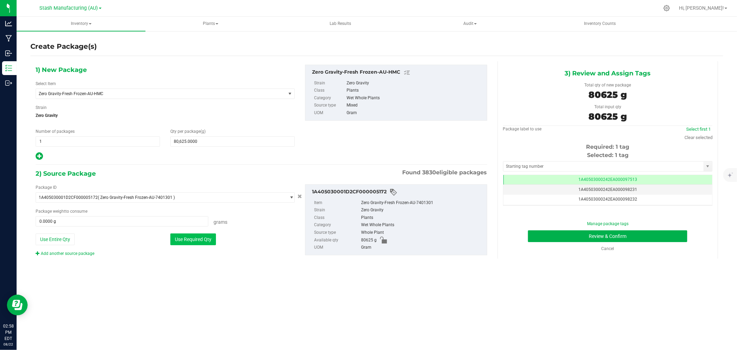
type input "80625.0000 g"
click at [696, 132] on div "Select first 1" at bounding box center [699, 129] width 28 height 7
click at [696, 135] on link "Clear selected" at bounding box center [699, 137] width 28 height 5
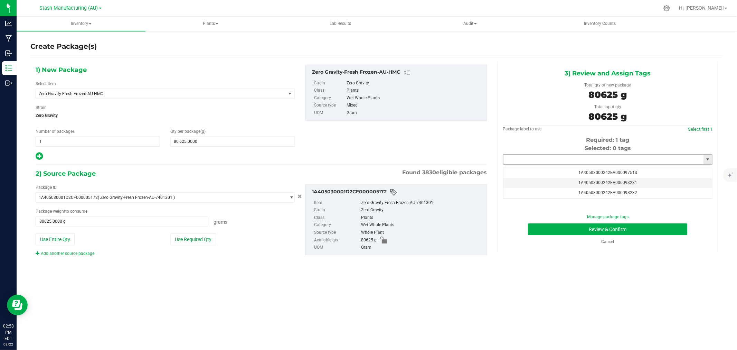
click at [610, 163] on input "text" at bounding box center [603, 159] width 200 height 10
click at [579, 169] on li "1A40503000242EA000098603" at bounding box center [607, 171] width 209 height 10
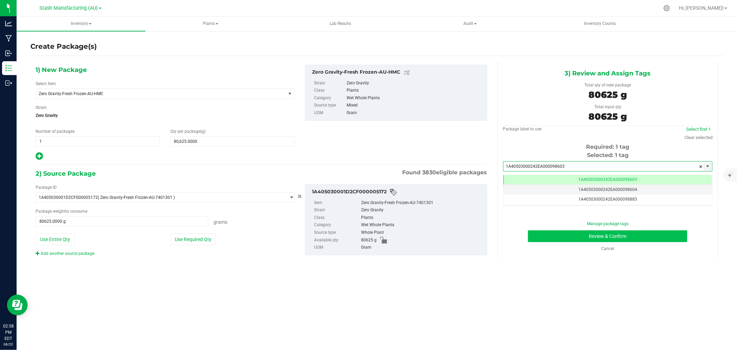
type input "1A40503000242EA000098603"
click at [604, 239] on button "Review & Confirm" at bounding box center [607, 236] width 159 height 12
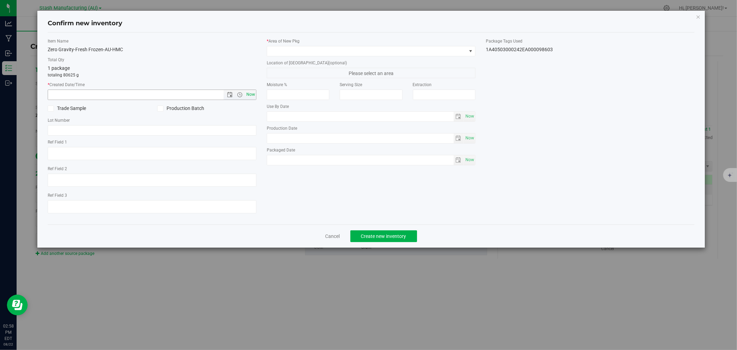
click at [252, 94] on span "Now" at bounding box center [251, 95] width 12 height 10
type input "[DATE] 2:58 PM"
click at [284, 53] on span at bounding box center [366, 51] width 199 height 10
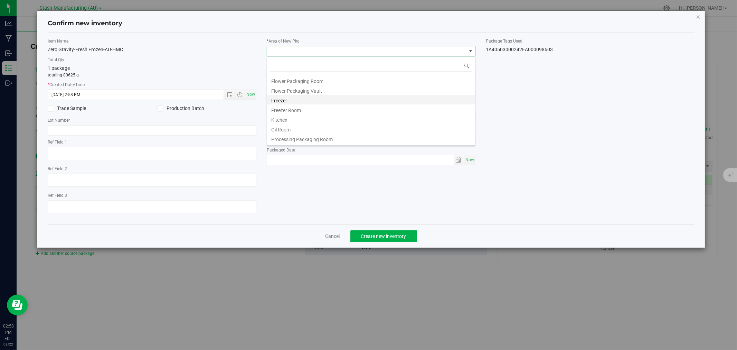
click at [284, 101] on li "Freezer" at bounding box center [371, 100] width 208 height 10
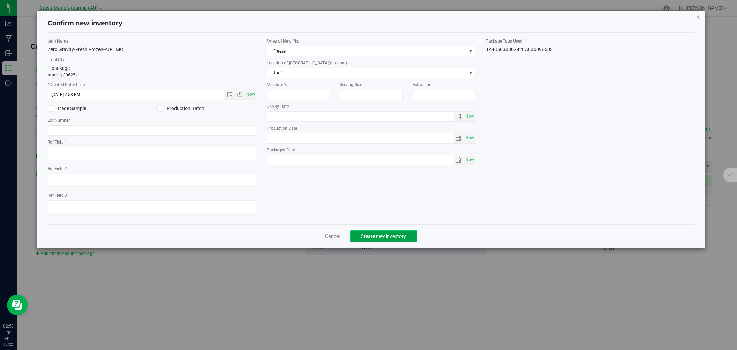
click at [379, 236] on span "Create new inventory" at bounding box center [383, 236] width 45 height 6
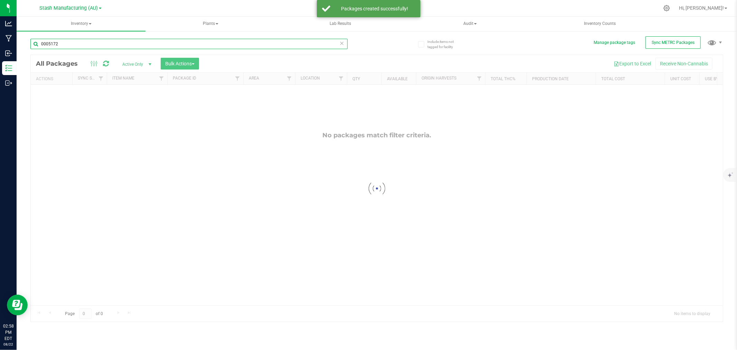
click at [77, 46] on input "0005172" at bounding box center [188, 44] width 317 height 10
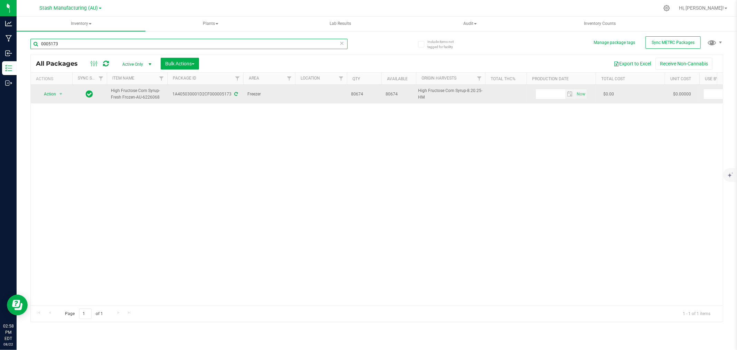
type input "0005173"
click at [49, 94] on span "Action" at bounding box center [47, 94] width 19 height 10
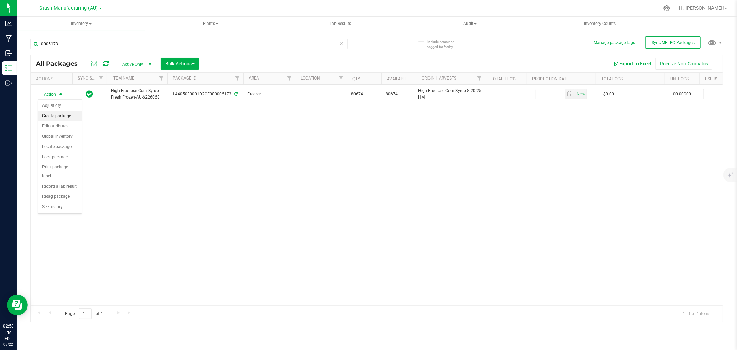
click at [57, 119] on li "Create package" at bounding box center [60, 116] width 44 height 10
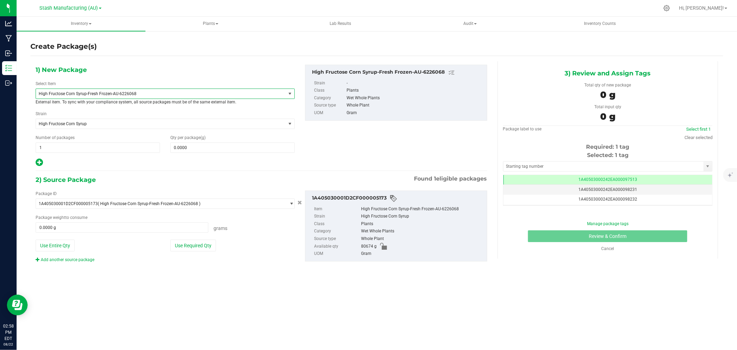
click at [110, 91] on span "High Fructose Corn Syrup-Fresh Frozen-AU-6226068" at bounding box center [156, 93] width 234 height 5
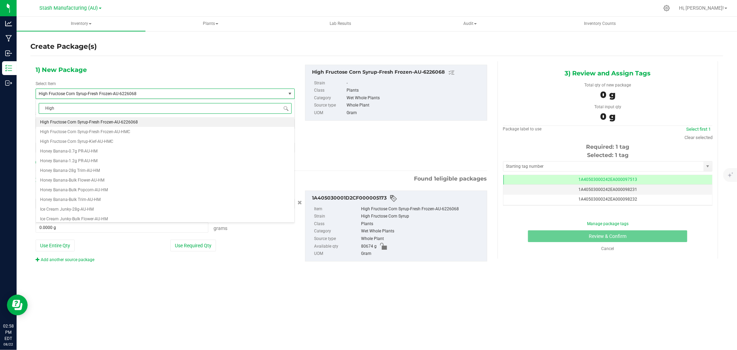
type input "High F"
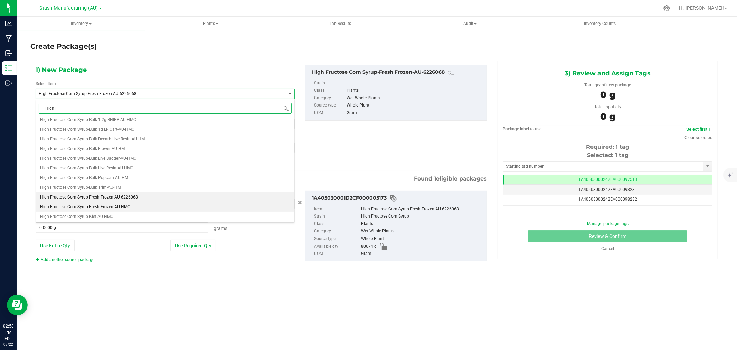
click at [111, 206] on span "High Fructose Corn Syrup-Fresh Frozen-AU-HMC" at bounding box center [85, 206] width 90 height 5
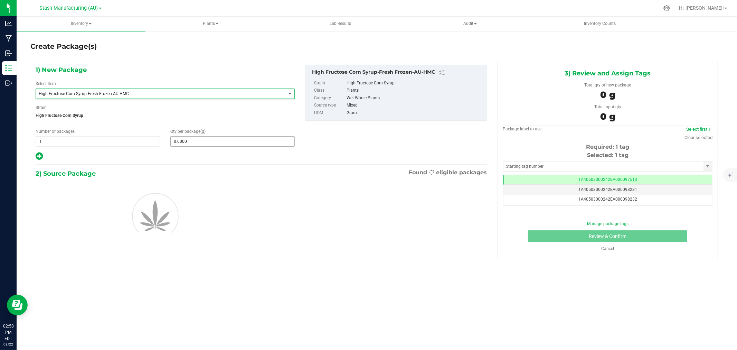
type input "0.0000"
click at [234, 140] on span at bounding box center [232, 141] width 124 height 10
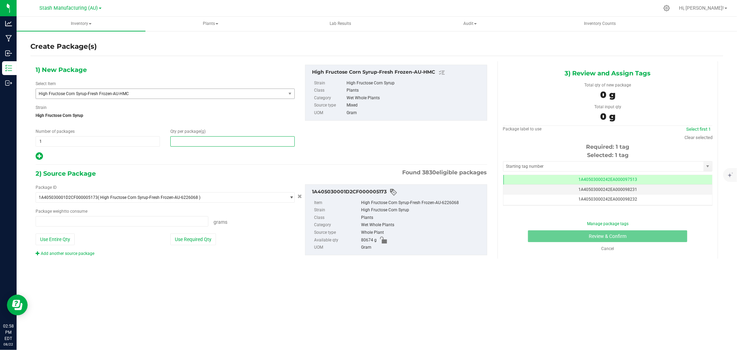
type input "0.0000 g"
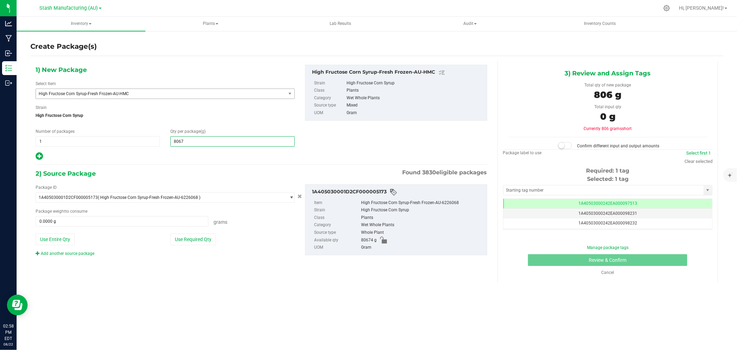
type input "80674"
type input "80,674.0000"
click at [199, 240] on button "Use Required Qty" at bounding box center [193, 239] width 46 height 12
type input "80674.0000 g"
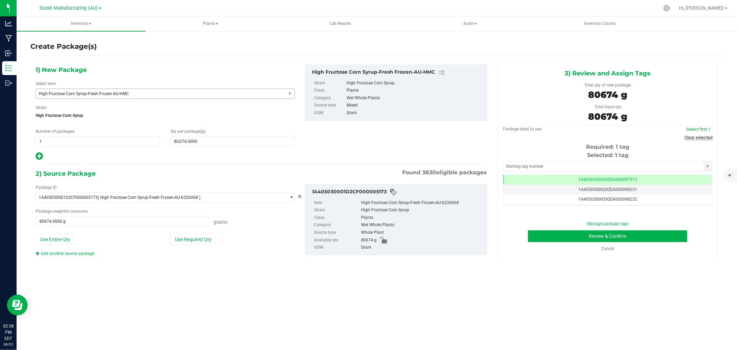
click at [695, 136] on link "Clear selected" at bounding box center [699, 137] width 28 height 5
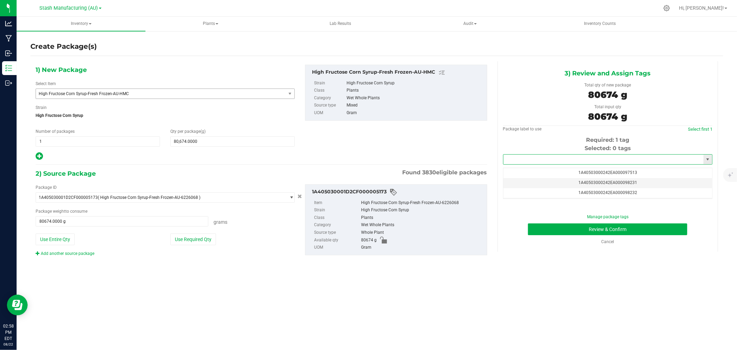
click at [557, 162] on input "text" at bounding box center [603, 159] width 200 height 10
click at [567, 173] on li "1A40503000242EA000098604" at bounding box center [607, 171] width 209 height 10
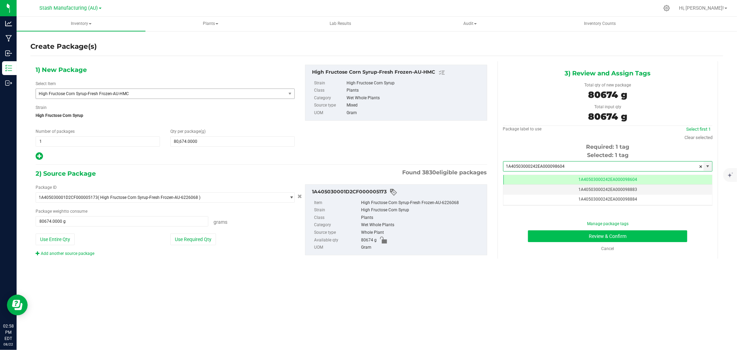
type input "1A40503000242EA000098604"
click at [603, 235] on button "Review & Confirm" at bounding box center [607, 236] width 159 height 12
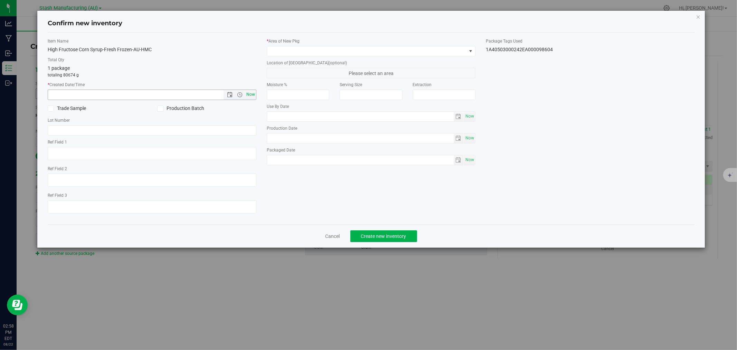
click at [251, 91] on span "Now" at bounding box center [251, 95] width 12 height 10
type input "[DATE] 2:58 PM"
click at [310, 53] on span at bounding box center [366, 51] width 199 height 10
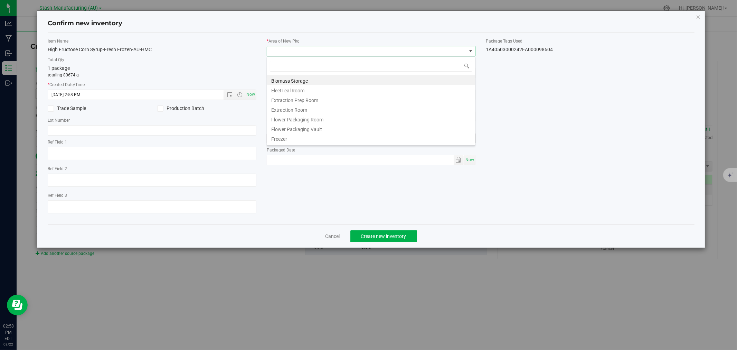
click at [290, 139] on li "Freezer" at bounding box center [371, 138] width 208 height 10
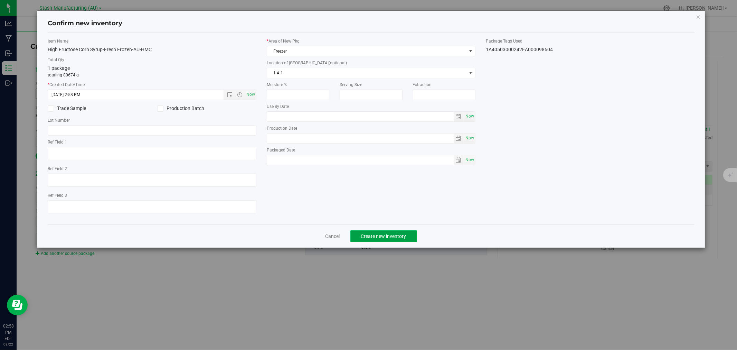
click at [384, 238] on span "Create new inventory" at bounding box center [383, 236] width 45 height 6
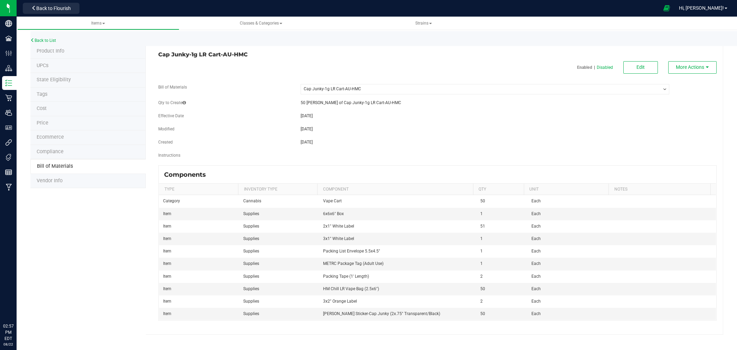
select select "540"
click at [47, 38] on link "Back to List" at bounding box center [43, 40] width 26 height 5
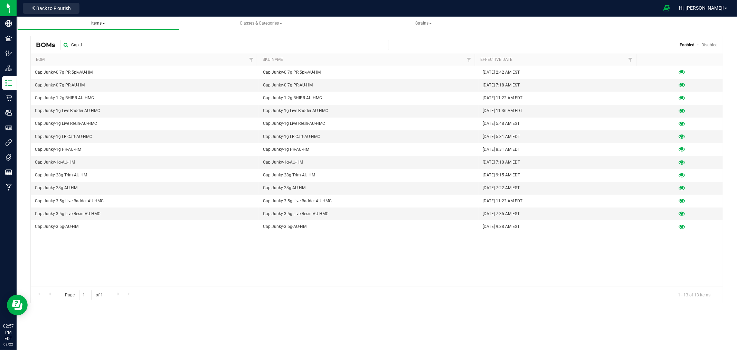
click at [95, 21] on span "Items" at bounding box center [98, 23] width 14 height 5
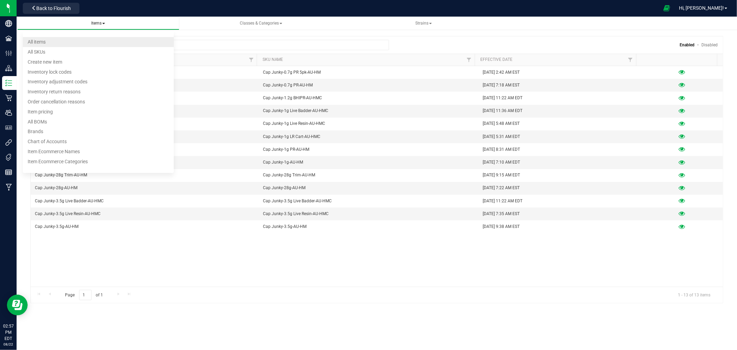
click at [63, 44] on li "All items" at bounding box center [98, 42] width 151 height 10
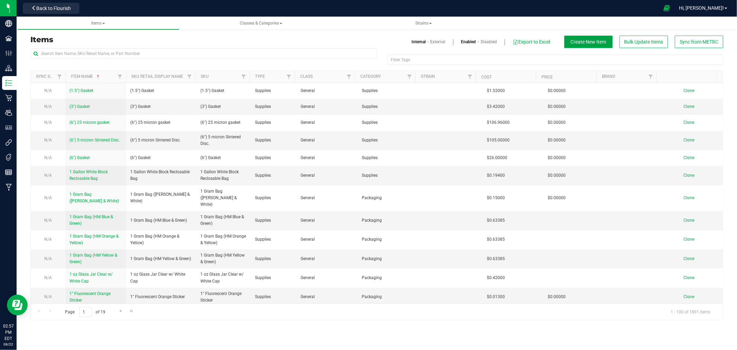
click at [585, 43] on span "Create New Item" at bounding box center [589, 42] width 36 height 6
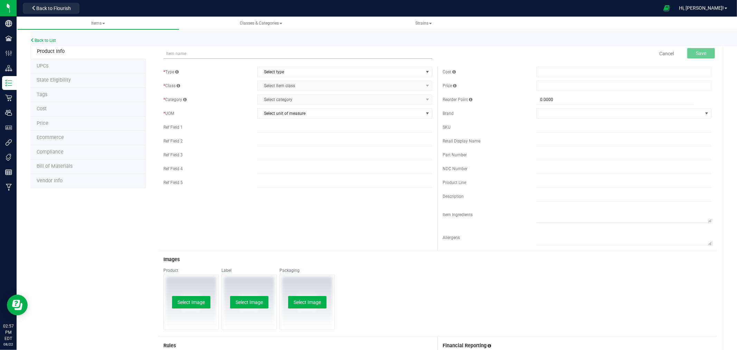
click at [235, 51] on input "text" at bounding box center [297, 53] width 269 height 10
drag, startPoint x: 239, startPoint y: 50, endPoint x: 158, endPoint y: 57, distance: 82.2
click at [158, 57] on div "Zero Gravity-Fresh Frozen-AU-HMC Item name is available Cancel Save" at bounding box center [437, 53] width 558 height 17
type input "Zero Gravity-Fresh Frozen-AU-HMC"
click at [545, 126] on input "text" at bounding box center [624, 127] width 175 height 10
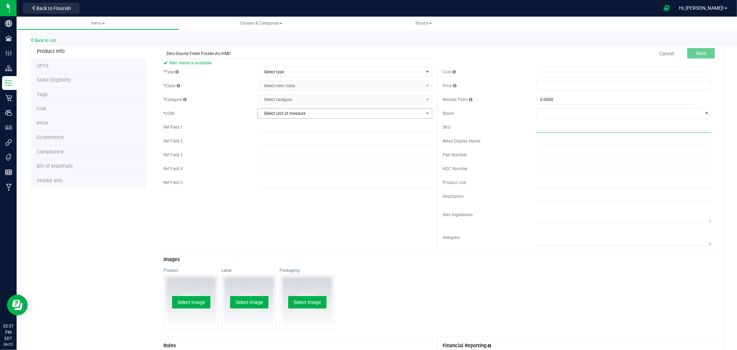
paste input "Zero Gravity-Fresh Frozen-AU-HMC"
type input "Zero Gravity-Fresh Frozen-AU-HMC"
click at [273, 68] on span "Select type" at bounding box center [341, 72] width 166 height 10
click at [265, 81] on li "Cannabis" at bounding box center [342, 83] width 172 height 10
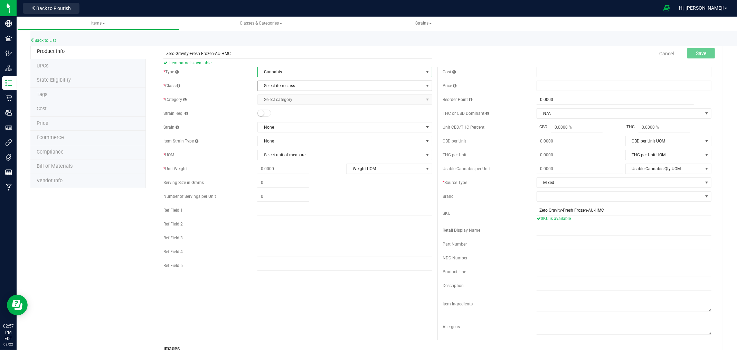
click at [288, 83] on span "Select item class" at bounding box center [341, 86] width 166 height 10
click at [271, 149] on li "Plants" at bounding box center [342, 149] width 172 height 10
click at [294, 102] on span "Select category" at bounding box center [341, 100] width 166 height 10
click at [278, 132] on li "Wet Whole Plants" at bounding box center [342, 132] width 172 height 10
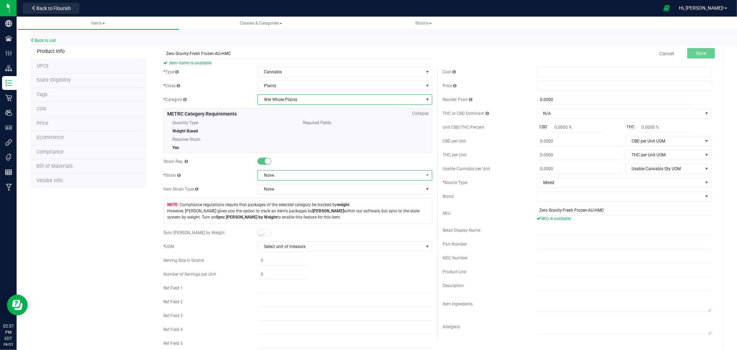
click at [266, 175] on span "None" at bounding box center [341, 175] width 166 height 10
type input "Zero G"
click at [269, 205] on li "Zero Gravity" at bounding box center [342, 204] width 172 height 10
click at [269, 247] on span "Select unit of measure" at bounding box center [341, 247] width 166 height 10
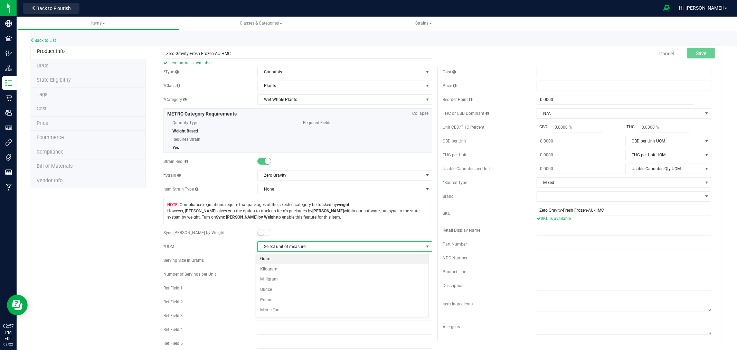
click at [263, 258] on li "Gram" at bounding box center [342, 259] width 172 height 10
click at [696, 60] on form "Zero Gravity-Fresh Frozen-AU-HMC Item name is available Cancel Save * Type Cann…" at bounding box center [437, 316] width 558 height 543
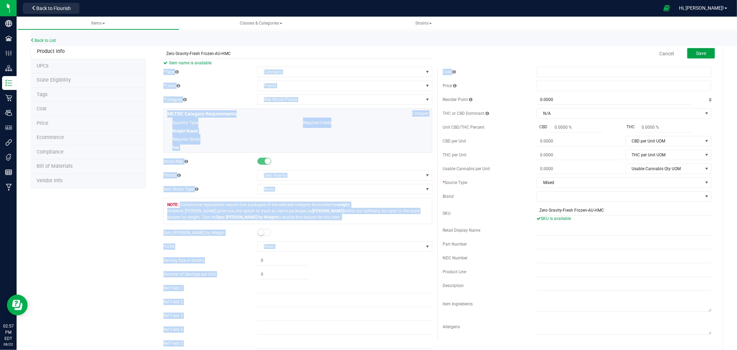
click at [698, 48] on button "Save" at bounding box center [701, 53] width 28 height 10
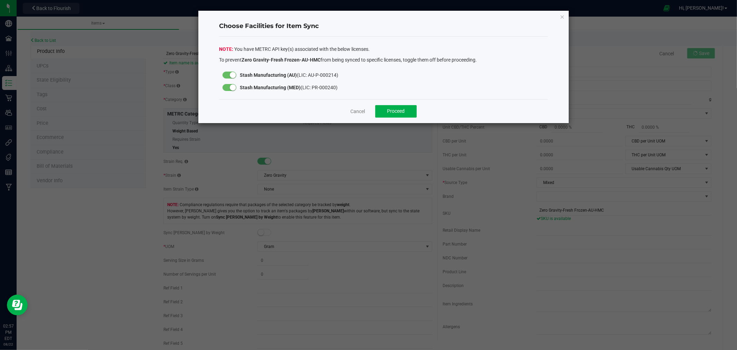
click at [229, 84] on div at bounding box center [230, 87] width 14 height 7
click at [397, 113] on span "Proceed" at bounding box center [396, 111] width 18 height 6
